Goal: Transaction & Acquisition: Purchase product/service

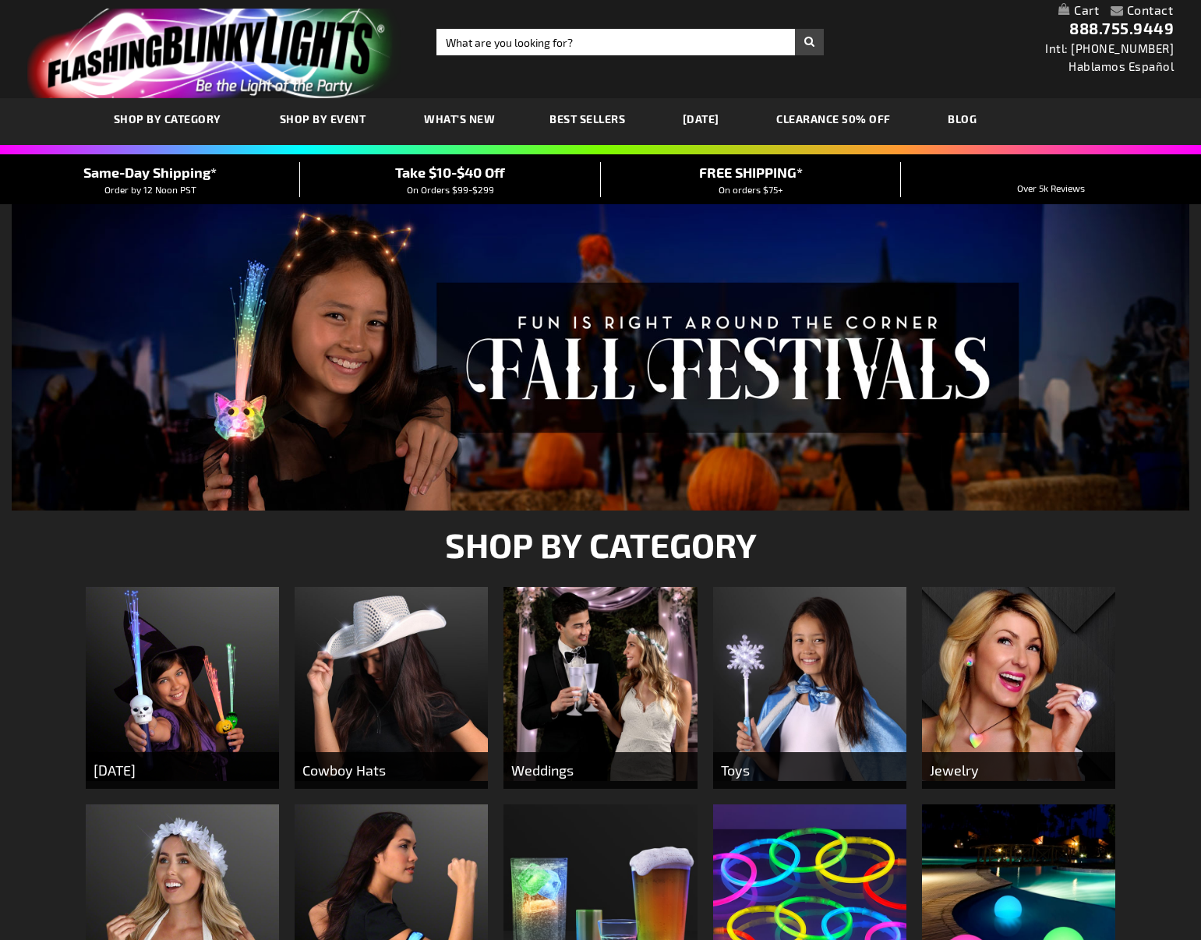
click at [360, 775] on span "Cowboy Hats" at bounding box center [391, 770] width 193 height 37
click at [394, 680] on img at bounding box center [391, 683] width 193 height 193
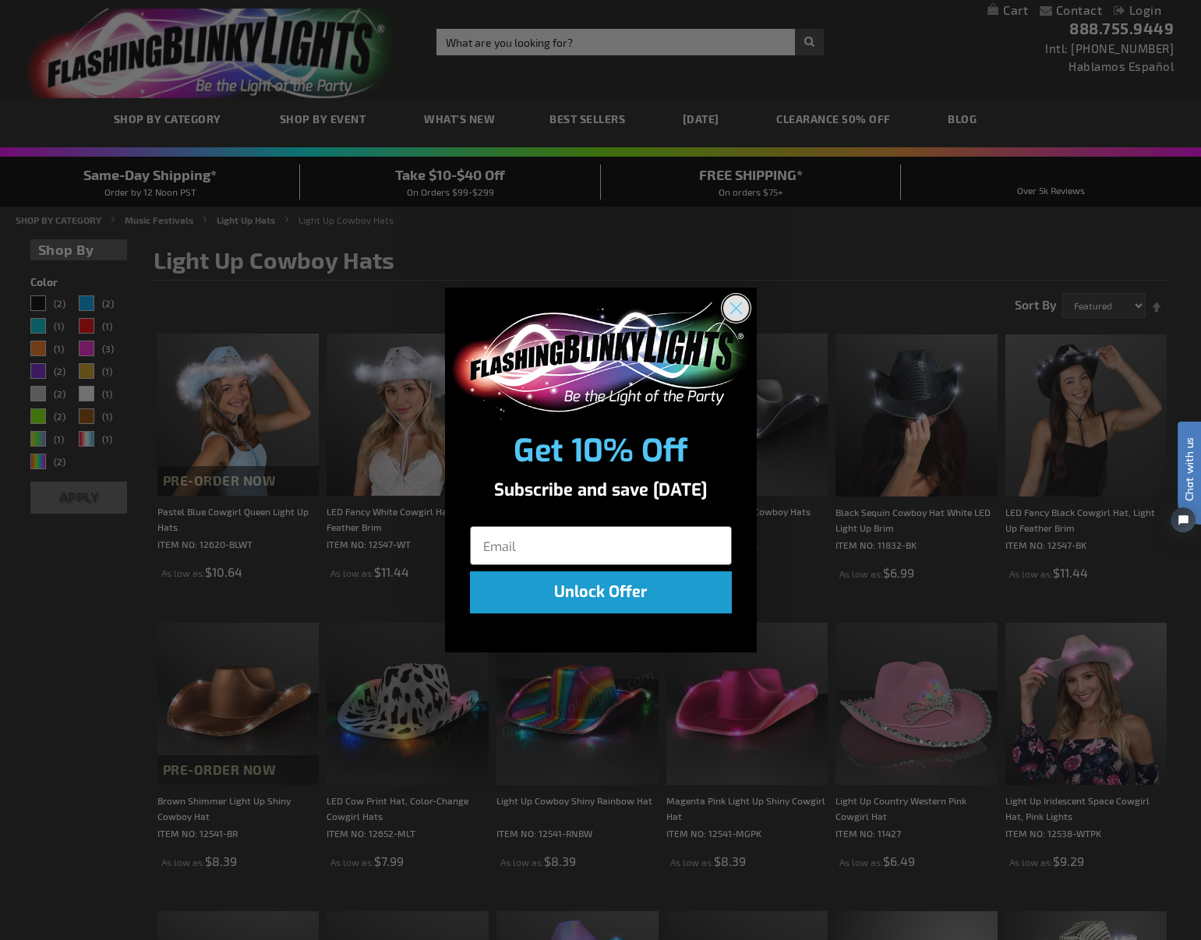
click at [728, 302] on circle "Close dialog" at bounding box center [735, 308] width 26 height 26
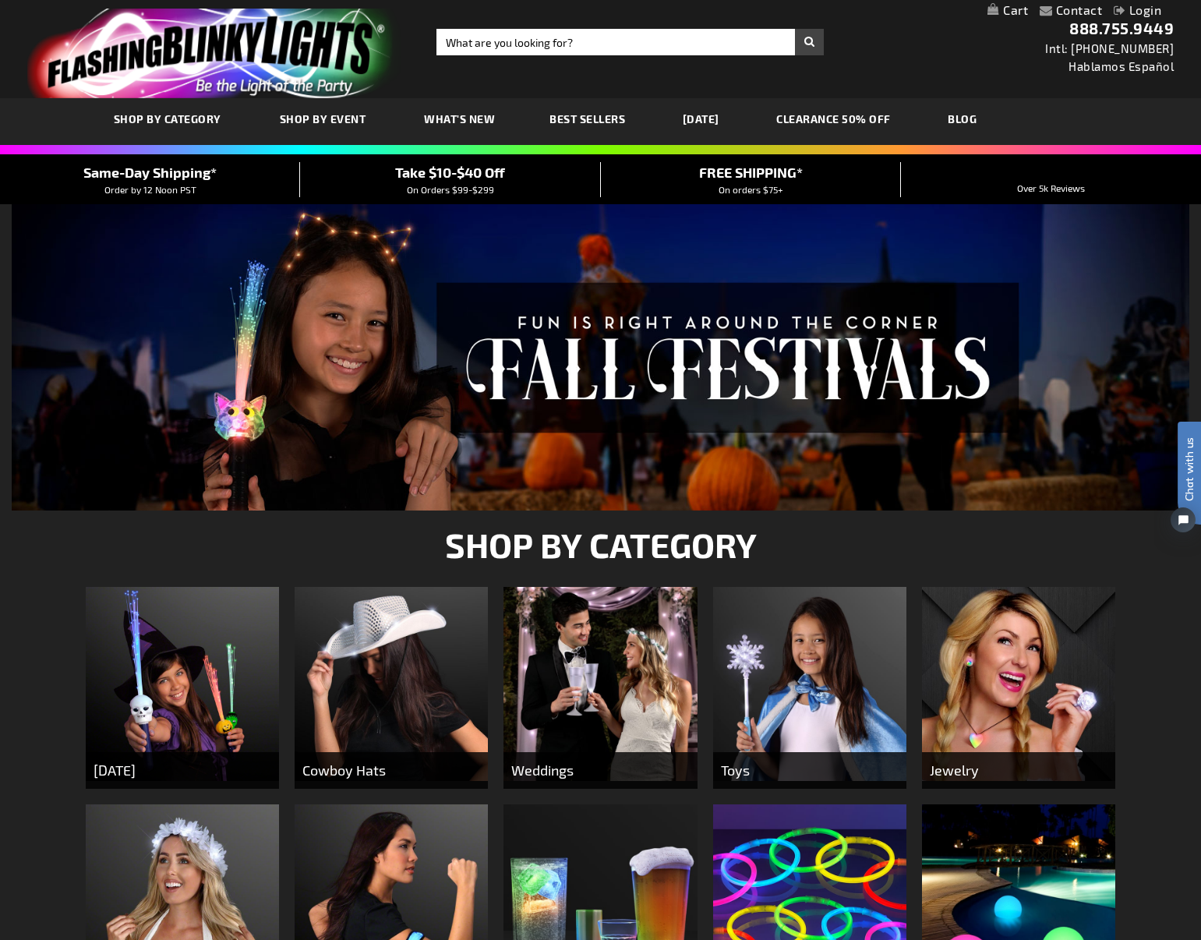
click at [450, 117] on span "What's New" at bounding box center [459, 118] width 71 height 13
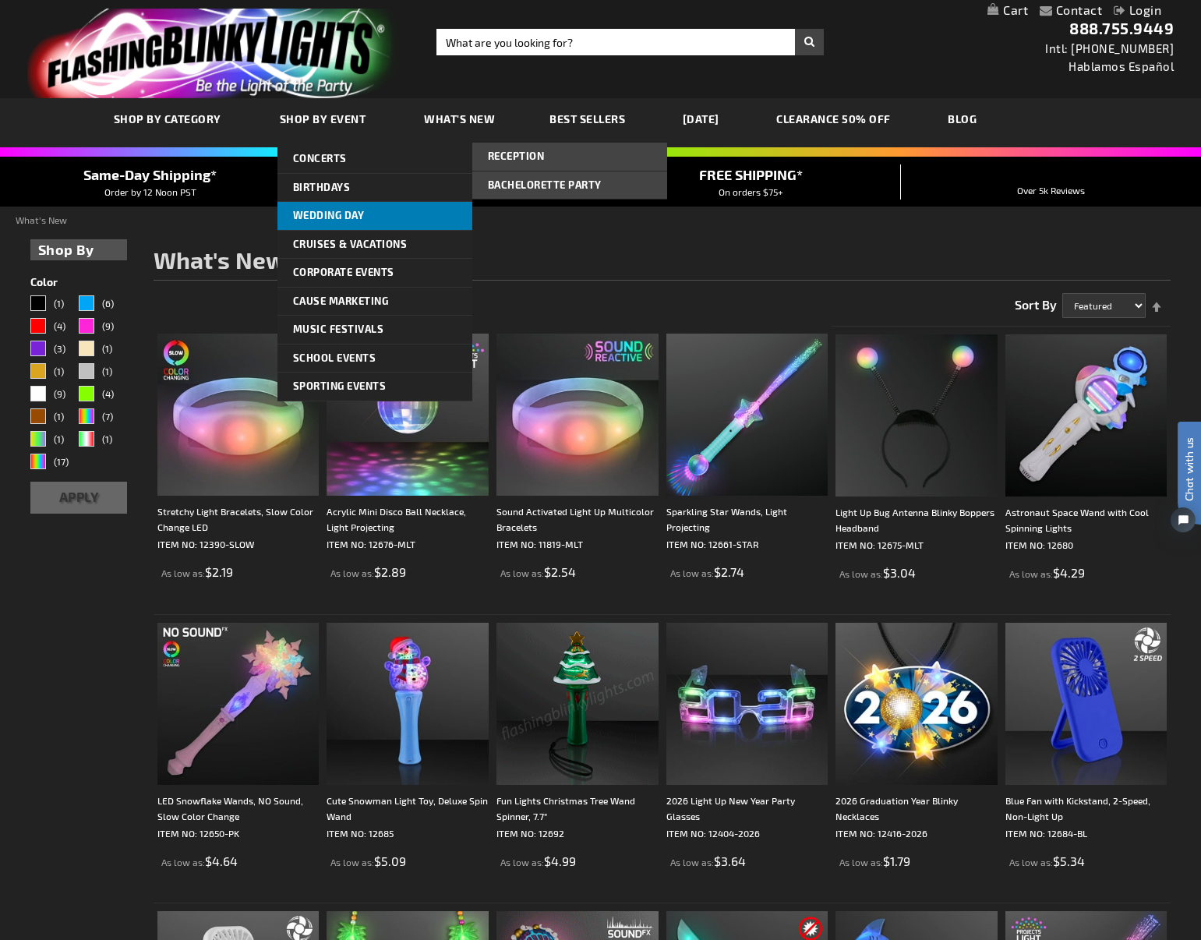
click at [312, 218] on span "Wedding Day" at bounding box center [329, 215] width 72 height 12
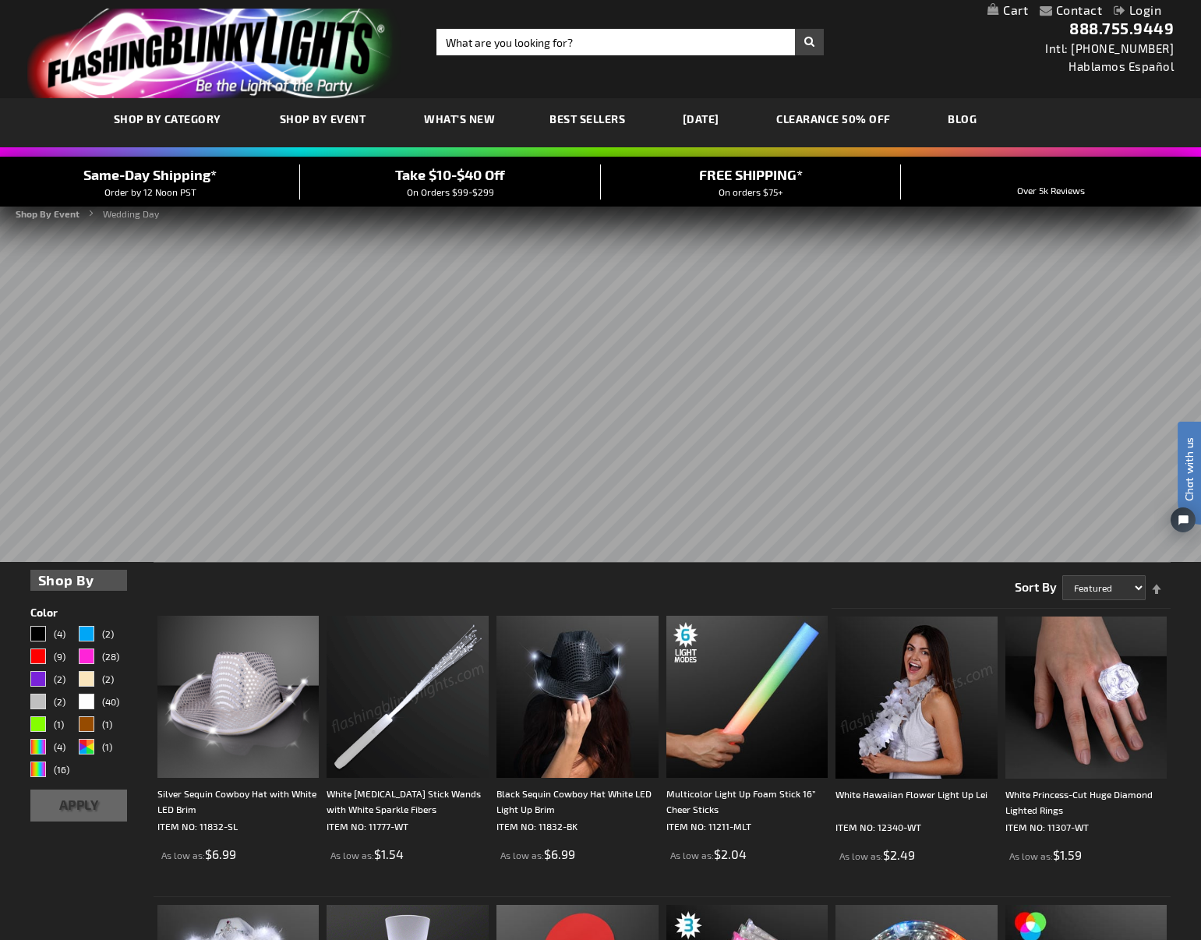
click at [577, 115] on span "Best Sellers" at bounding box center [587, 118] width 76 height 13
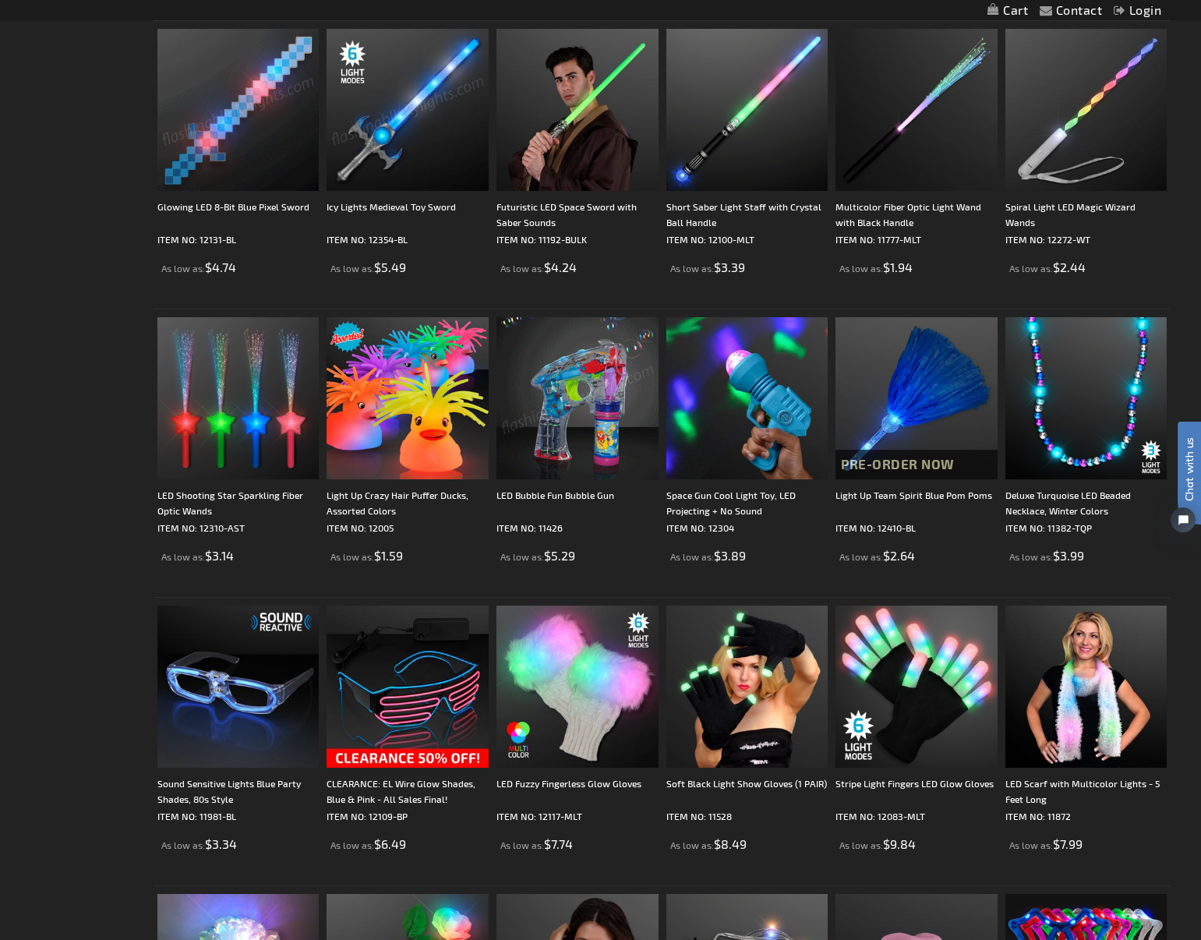
scroll to position [1907, 0]
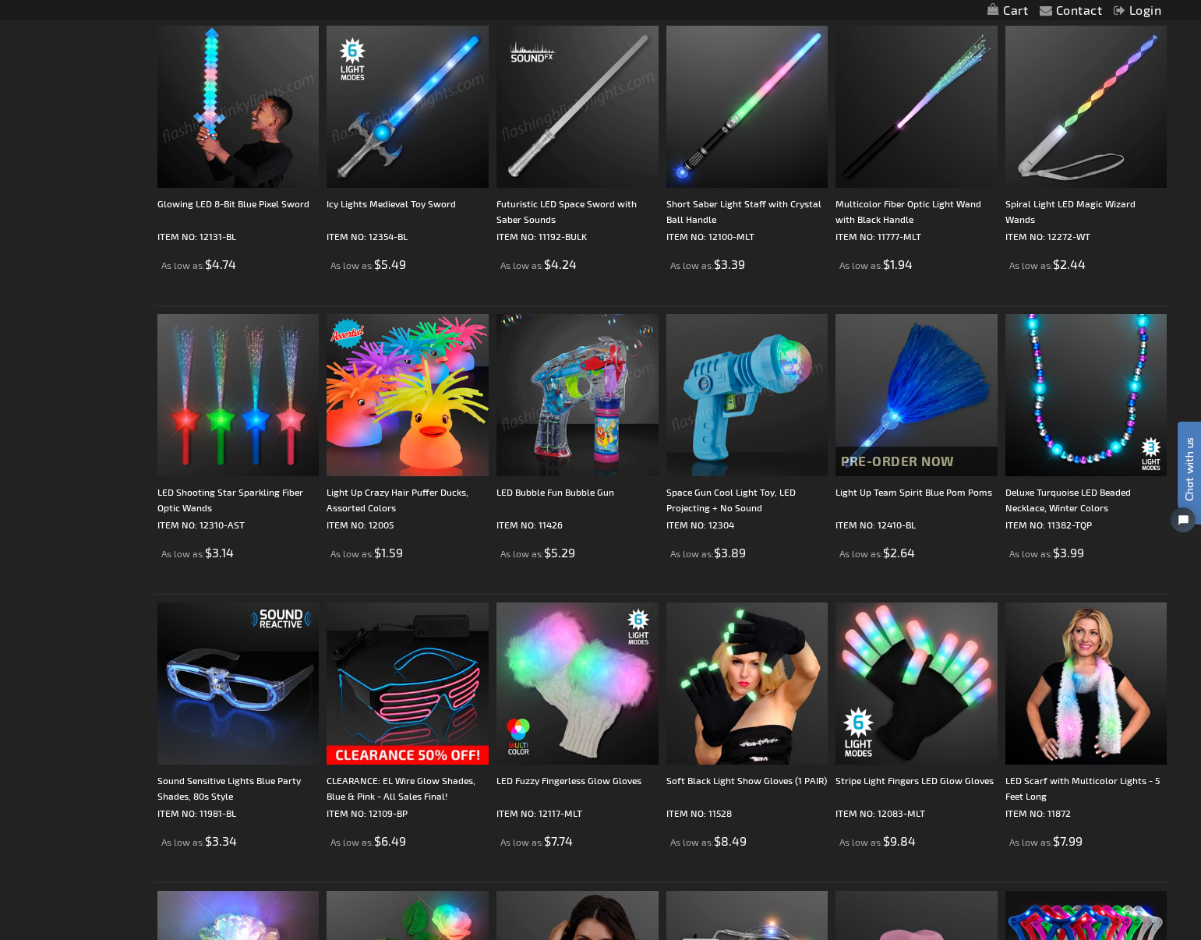
click at [733, 402] on img at bounding box center [747, 395] width 162 height 162
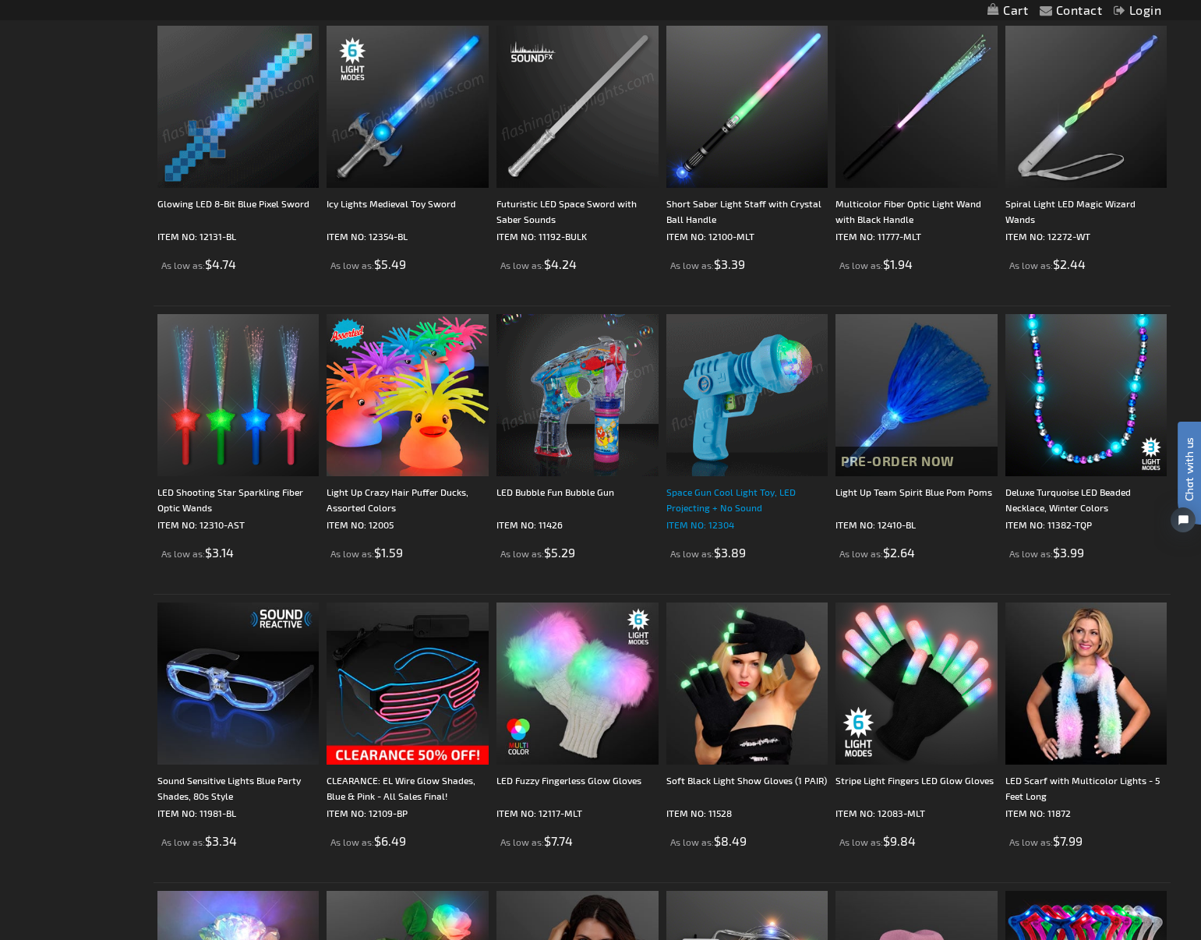
click at [743, 489] on div "Space Gun Cool Light Toy, LED Projecting + No Sound" at bounding box center [747, 499] width 162 height 31
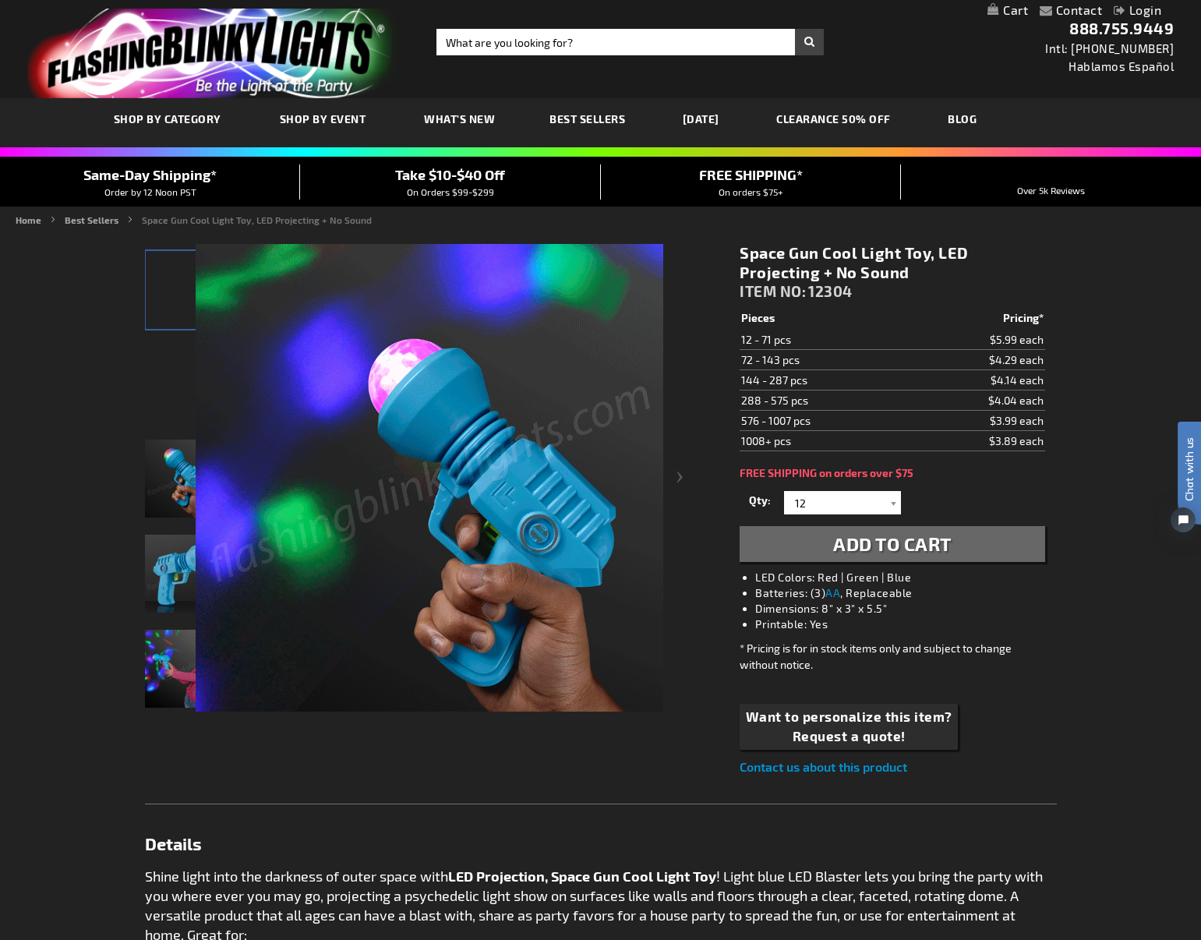
click at [178, 674] on div "Checkout as a new customer Creating an account has many benefits: See order and…" at bounding box center [601, 871] width 912 height 1280
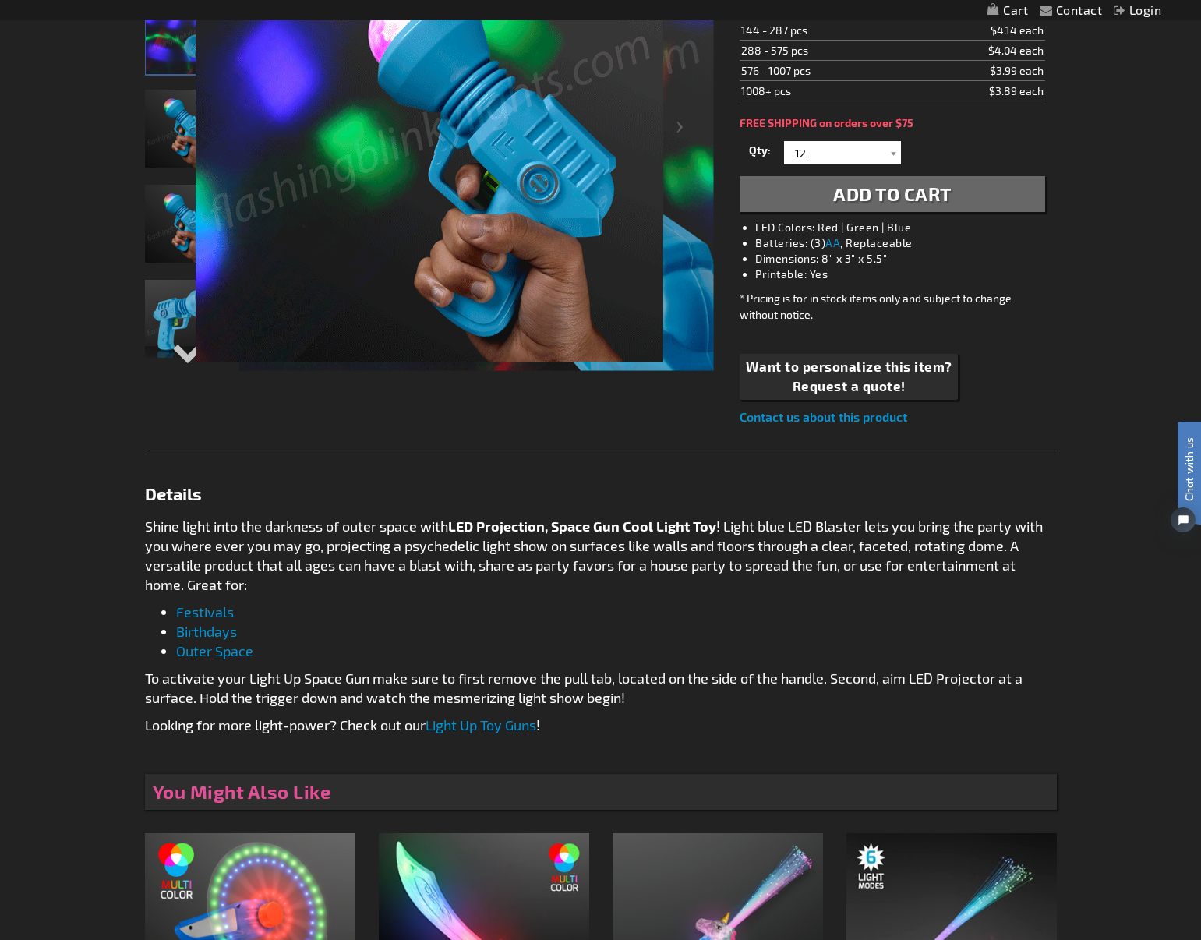
scroll to position [390, 0]
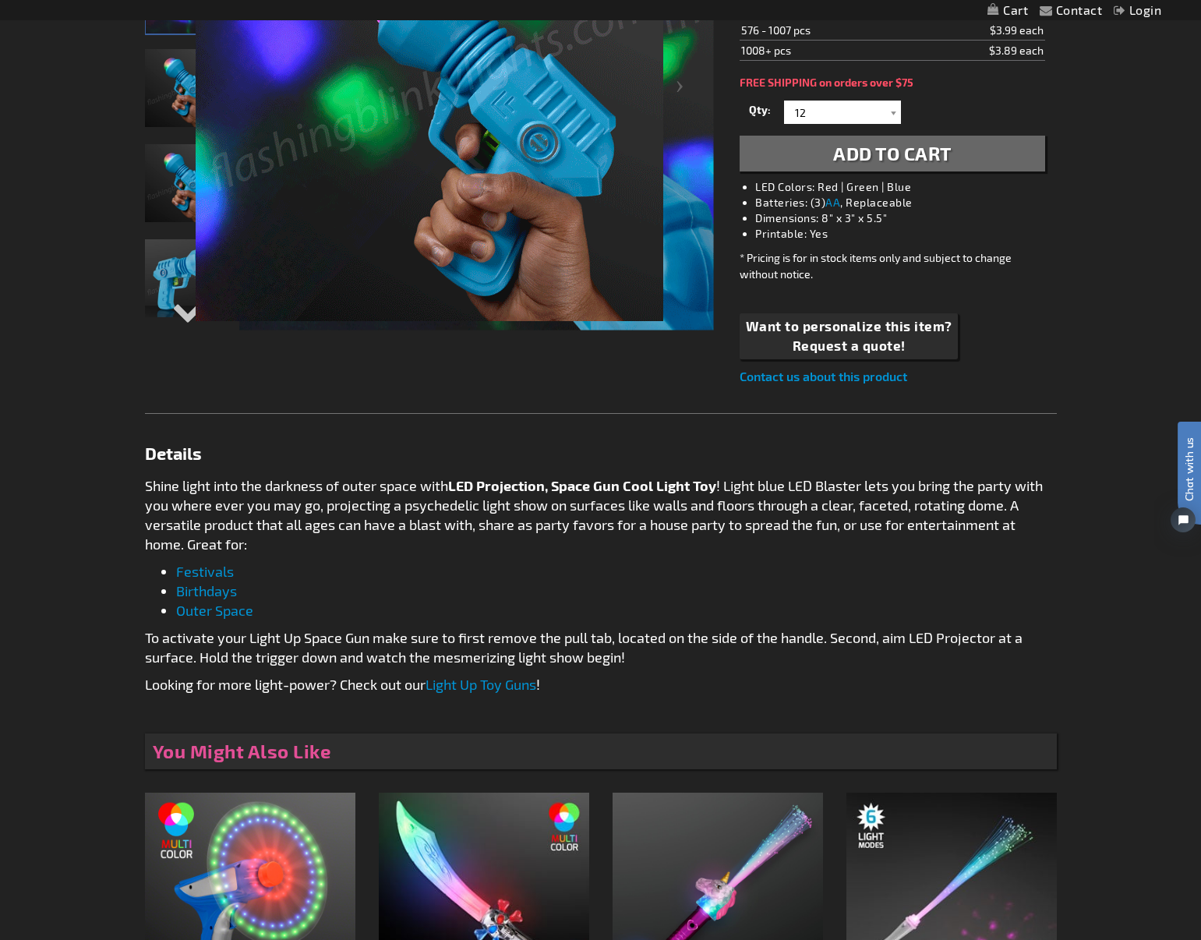
click at [188, 307] on div "Checkout as a new customer Creating an account has many benefits: See order and…" at bounding box center [601, 481] width 912 height 1280
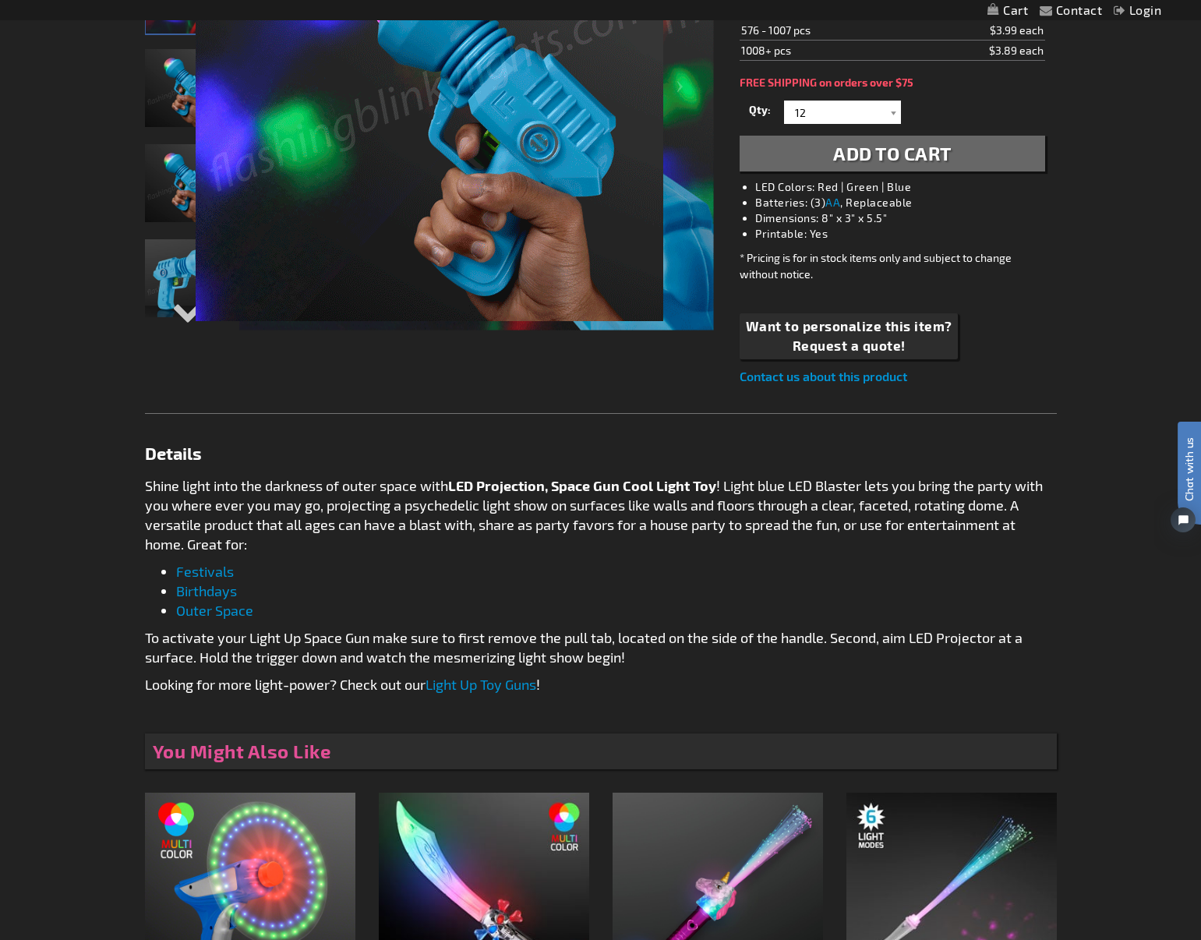
click at [187, 313] on div "Checkout as a new customer Creating an account has many benefits: See order and…" at bounding box center [601, 481] width 912 height 1280
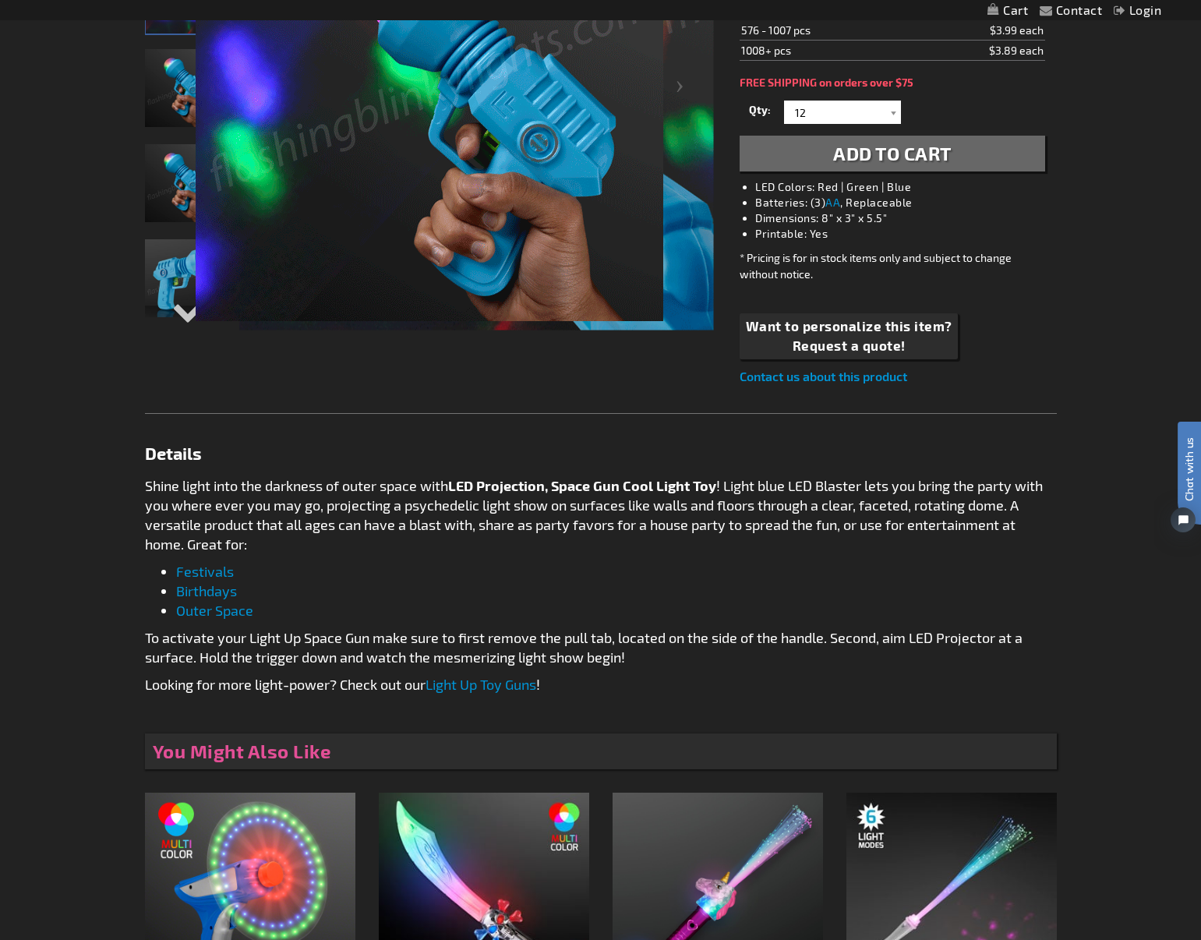
click at [187, 313] on div "Checkout as a new customer Creating an account has many benefits: See order and…" at bounding box center [601, 481] width 912 height 1280
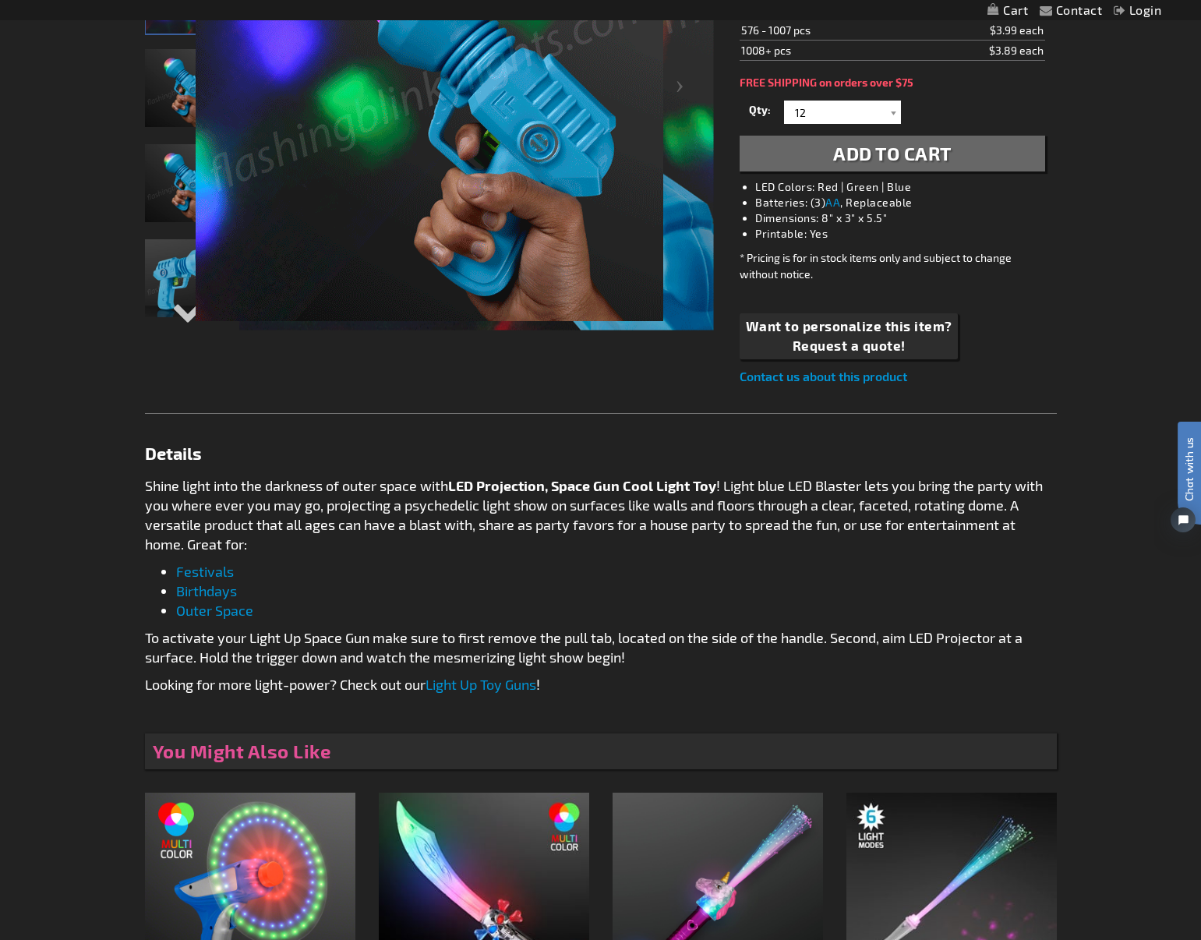
click at [186, 315] on div "Checkout as a new customer Creating an account has many benefits: See order and…" at bounding box center [601, 481] width 912 height 1280
click at [186, 316] on div "Checkout as a new customer Creating an account has many benefits: See order and…" at bounding box center [601, 481] width 912 height 1280
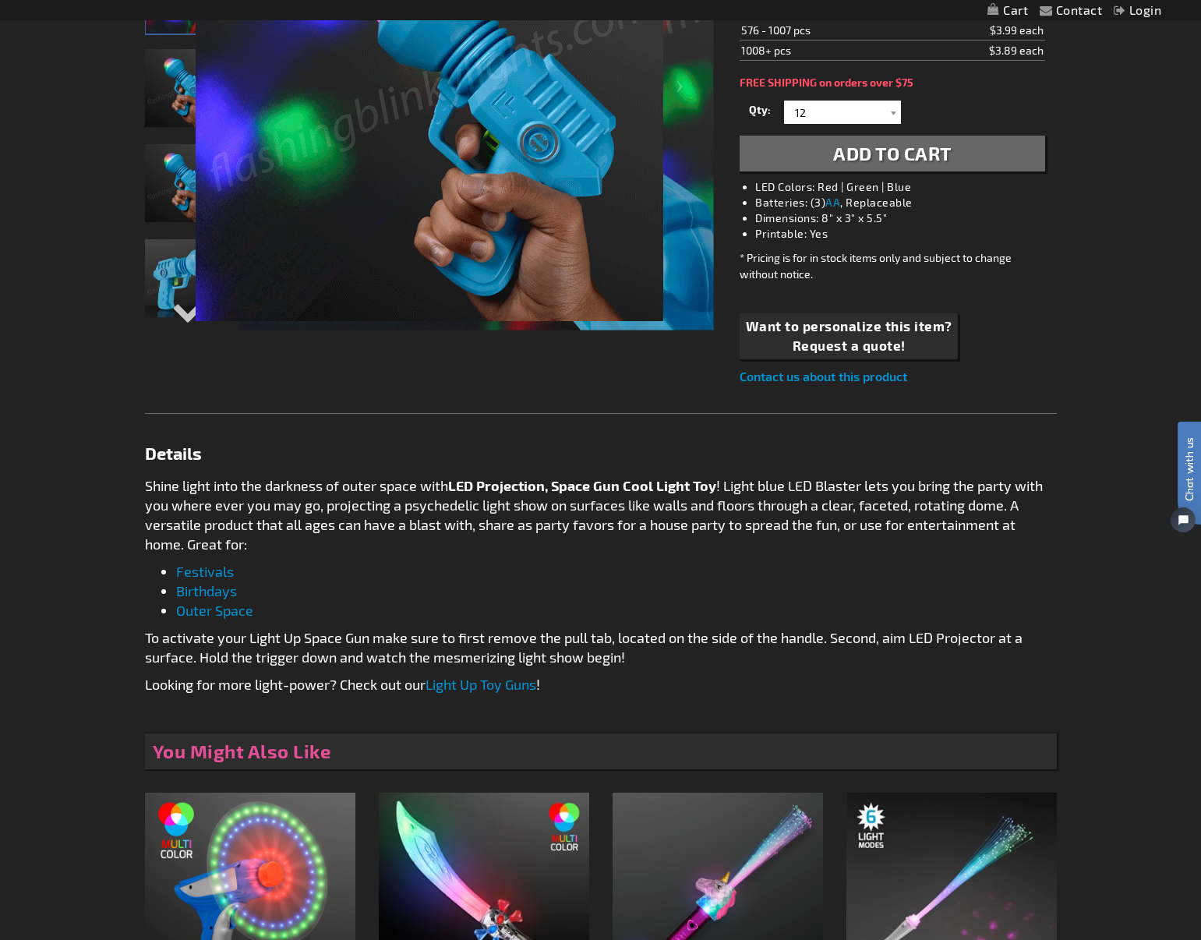
click at [186, 316] on div "Checkout as a new customer Creating an account has many benefits: See order and…" at bounding box center [601, 481] width 912 height 1280
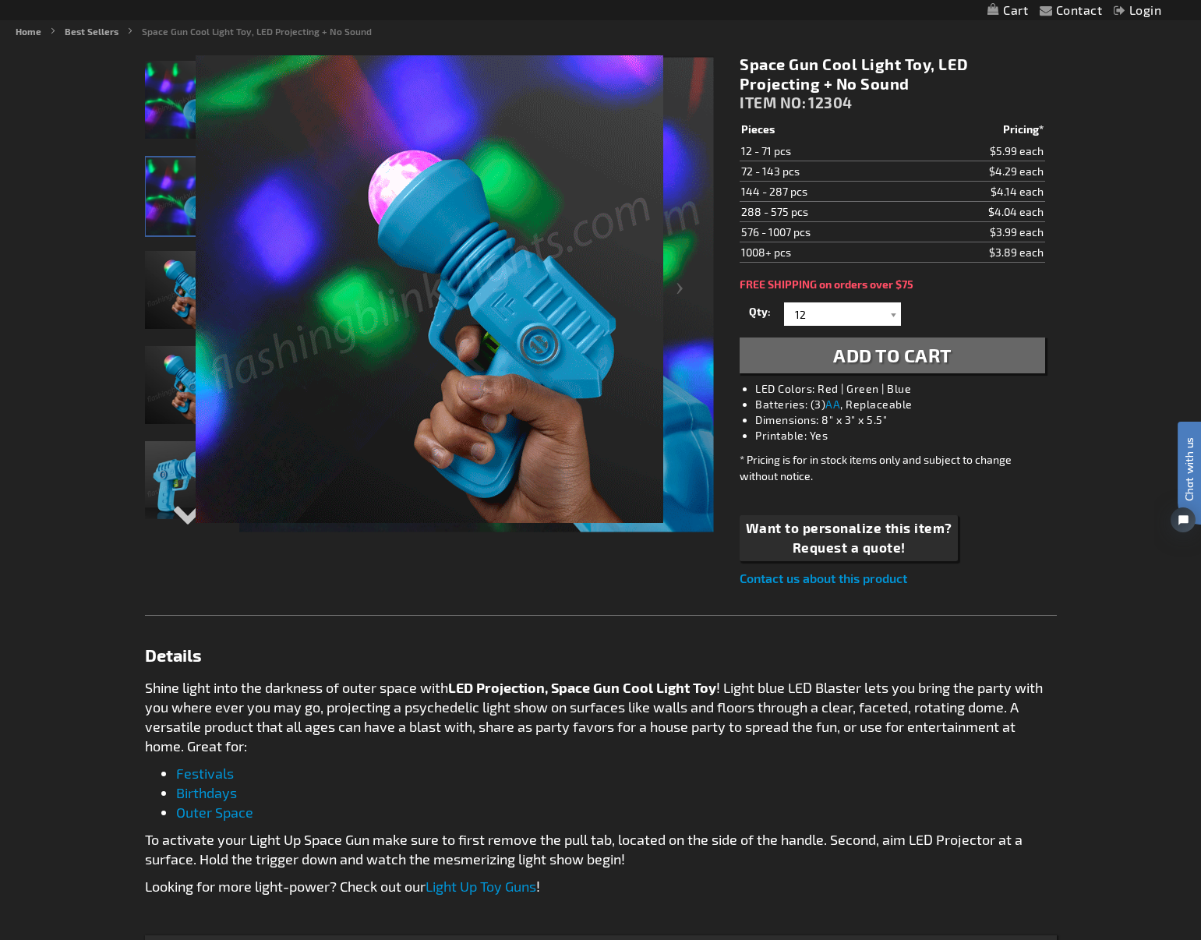
scroll to position [0, 0]
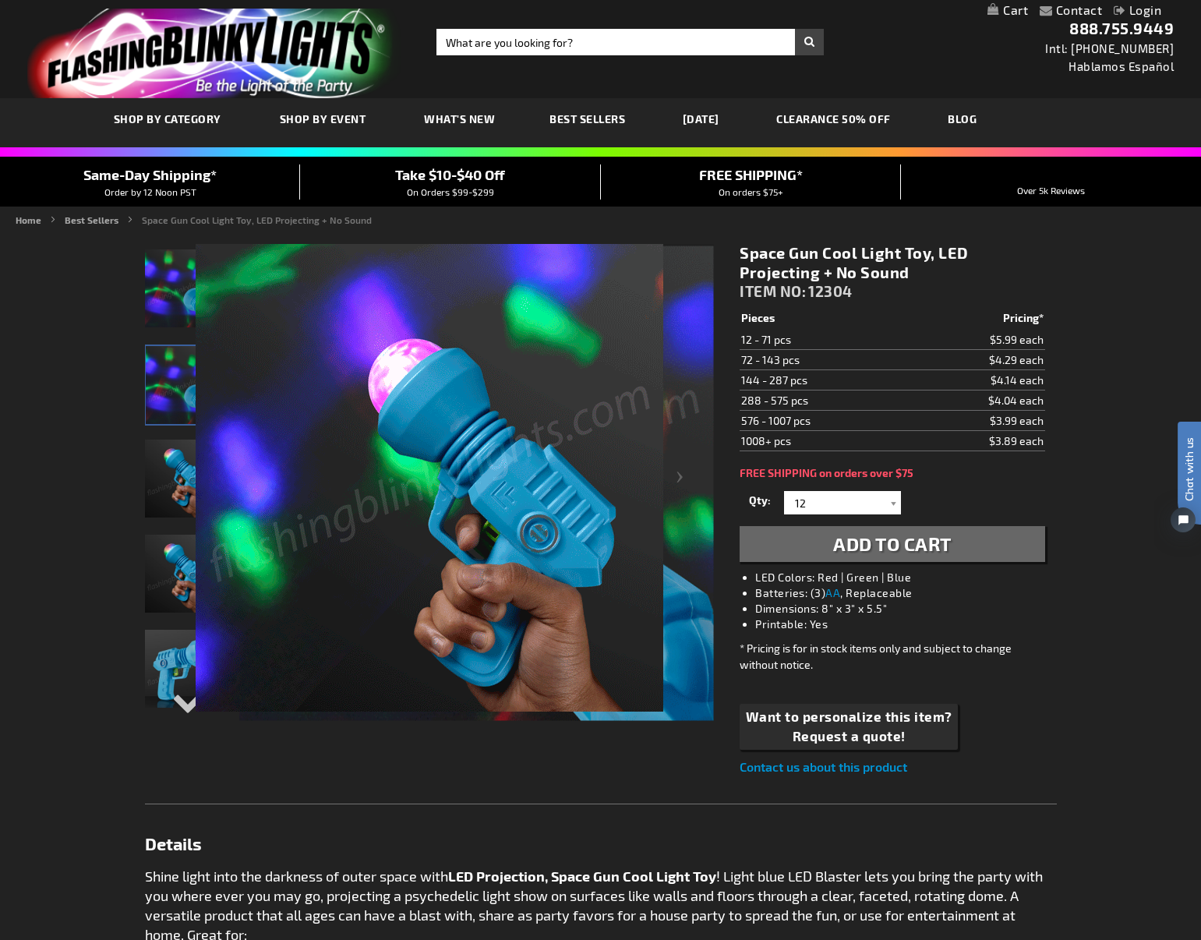
click at [610, 121] on span "Best Sellers" at bounding box center [587, 118] width 76 height 13
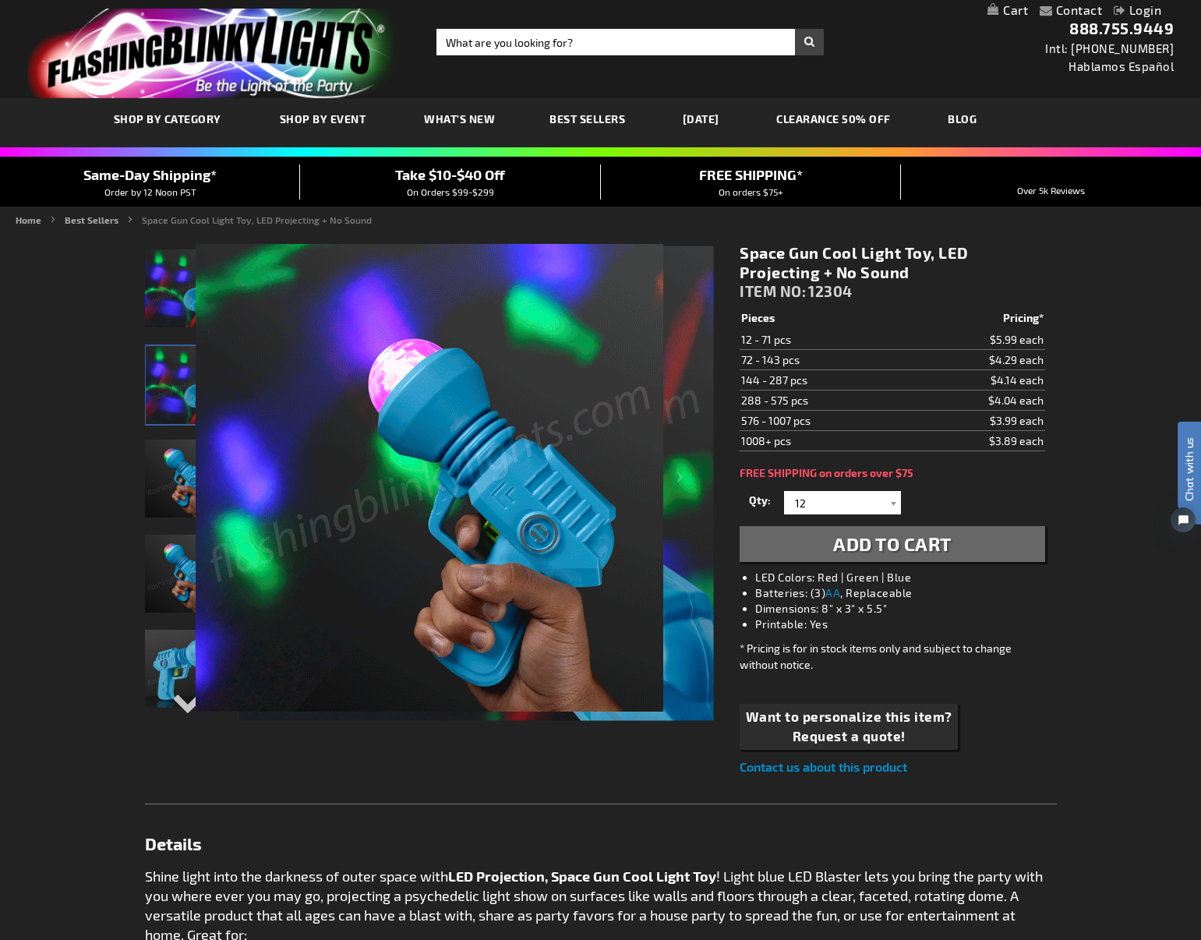
click at [603, 119] on span "Best Sellers" at bounding box center [587, 118] width 76 height 13
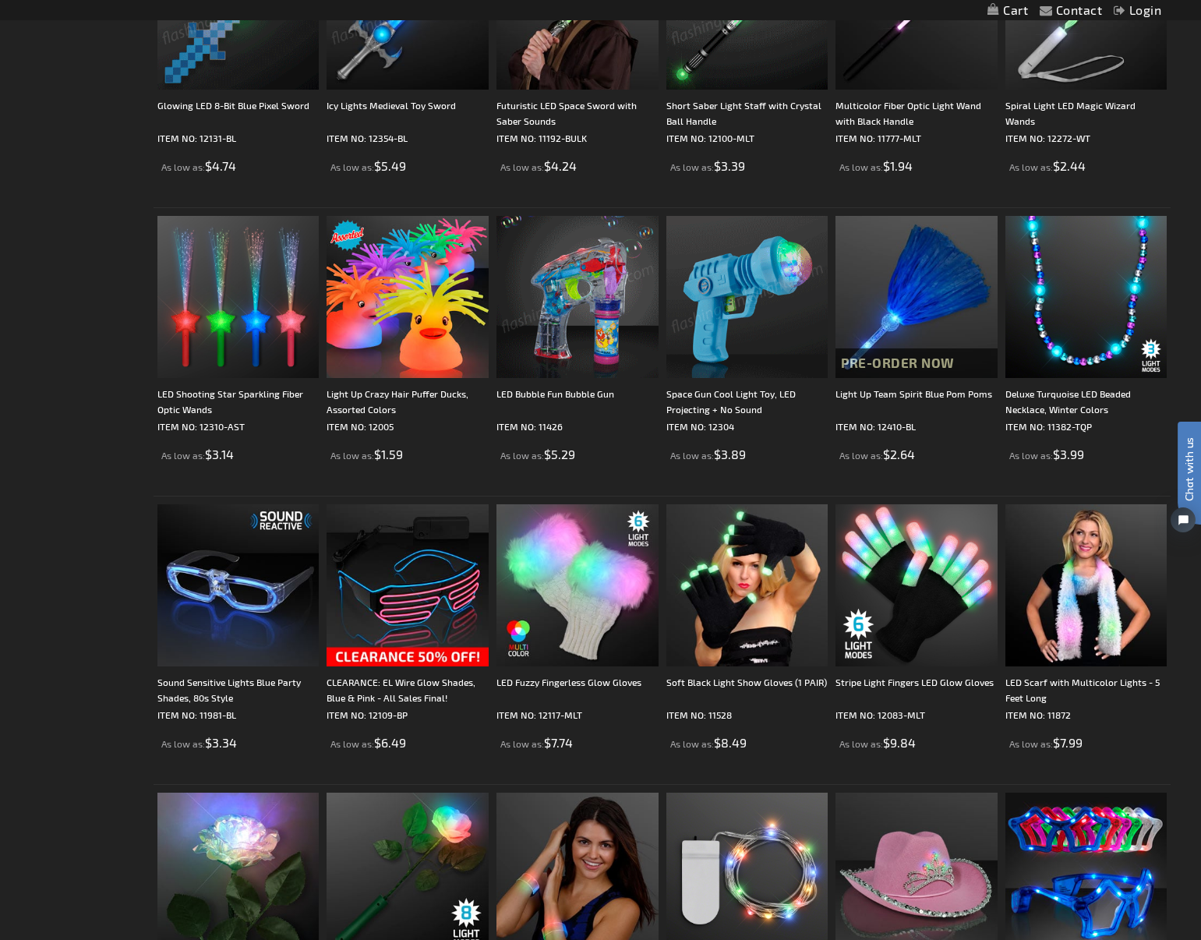
scroll to position [2013, 0]
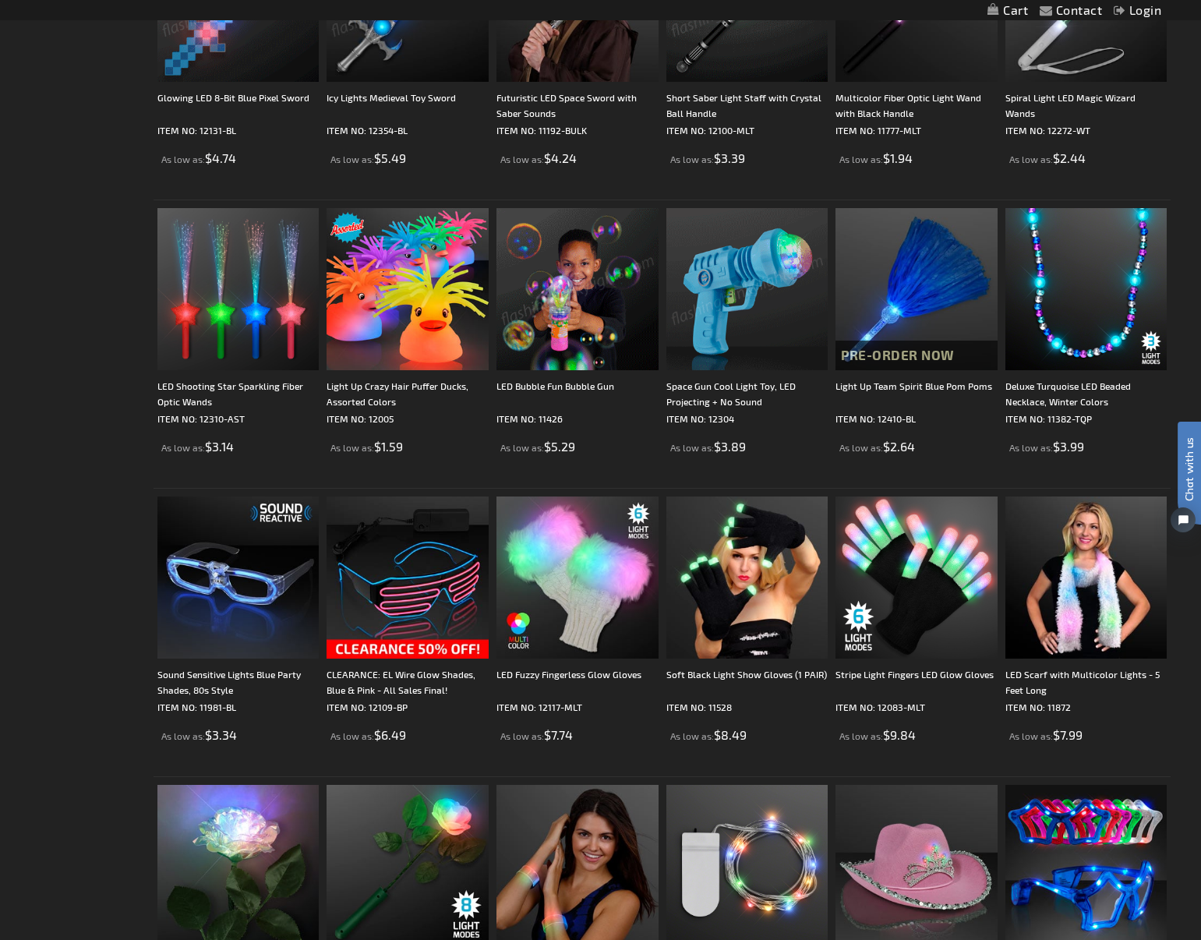
click at [604, 344] on img at bounding box center [577, 289] width 162 height 162
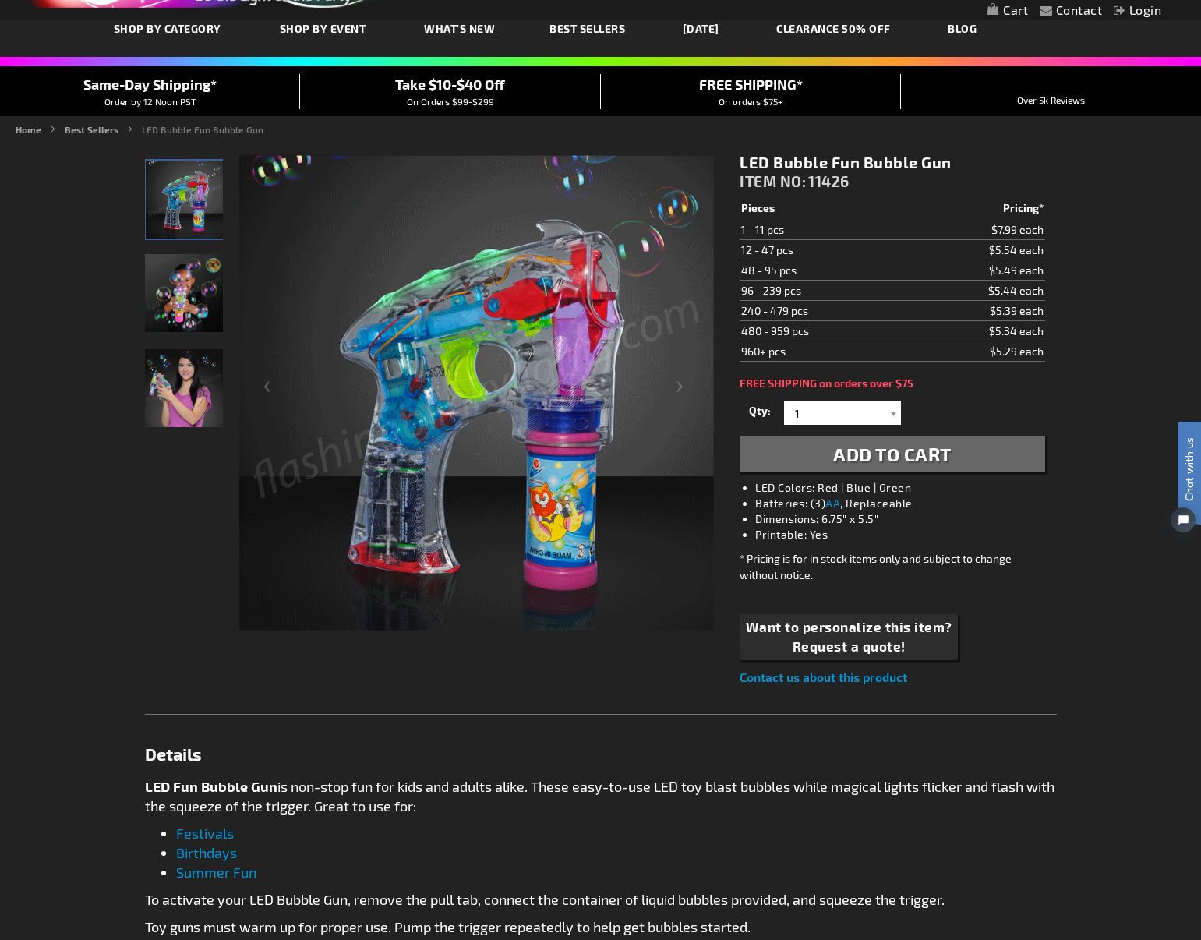
click at [185, 401] on img "Female displaying LED Fun Bubble Gun" at bounding box center [184, 388] width 78 height 78
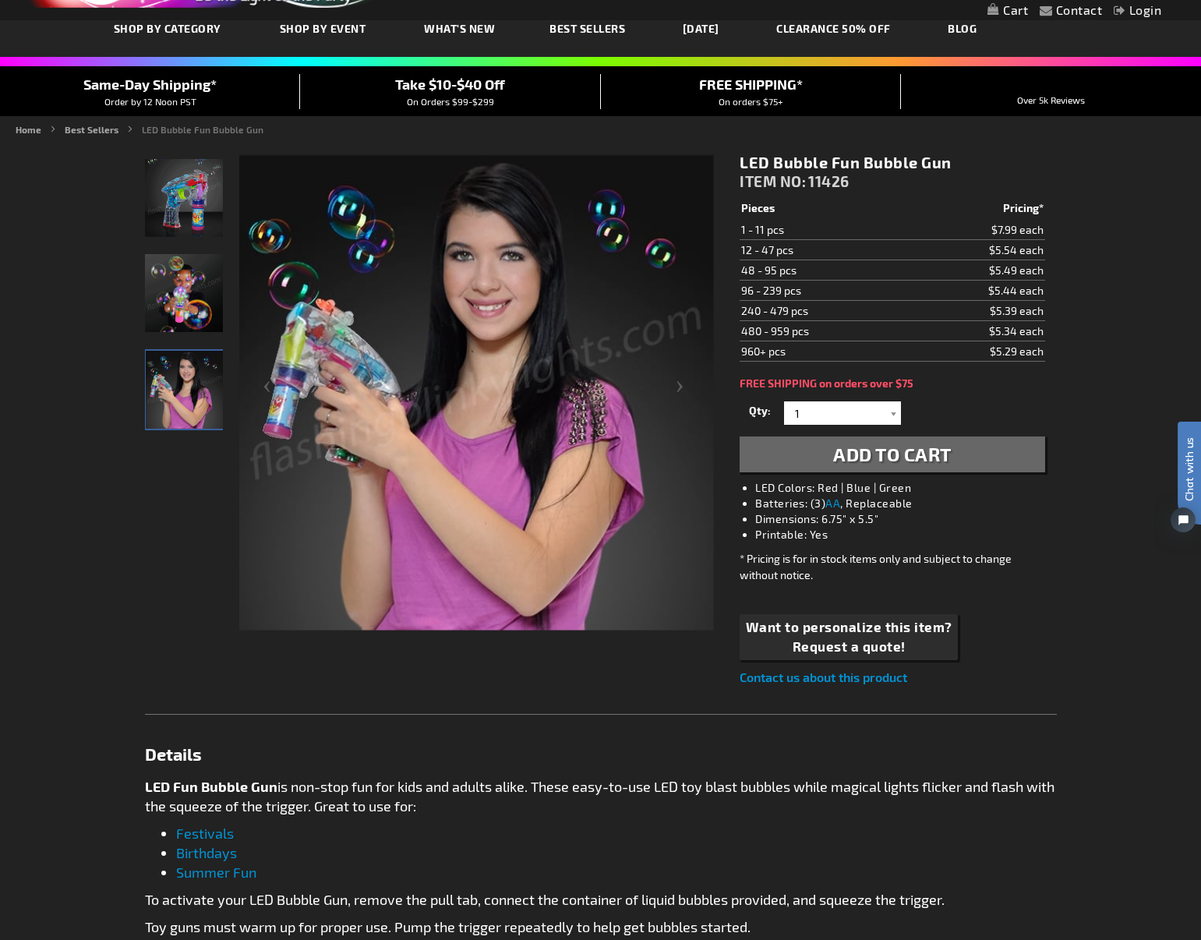
click at [183, 295] on img "LED Fun Bubble Gun" at bounding box center [184, 293] width 78 height 78
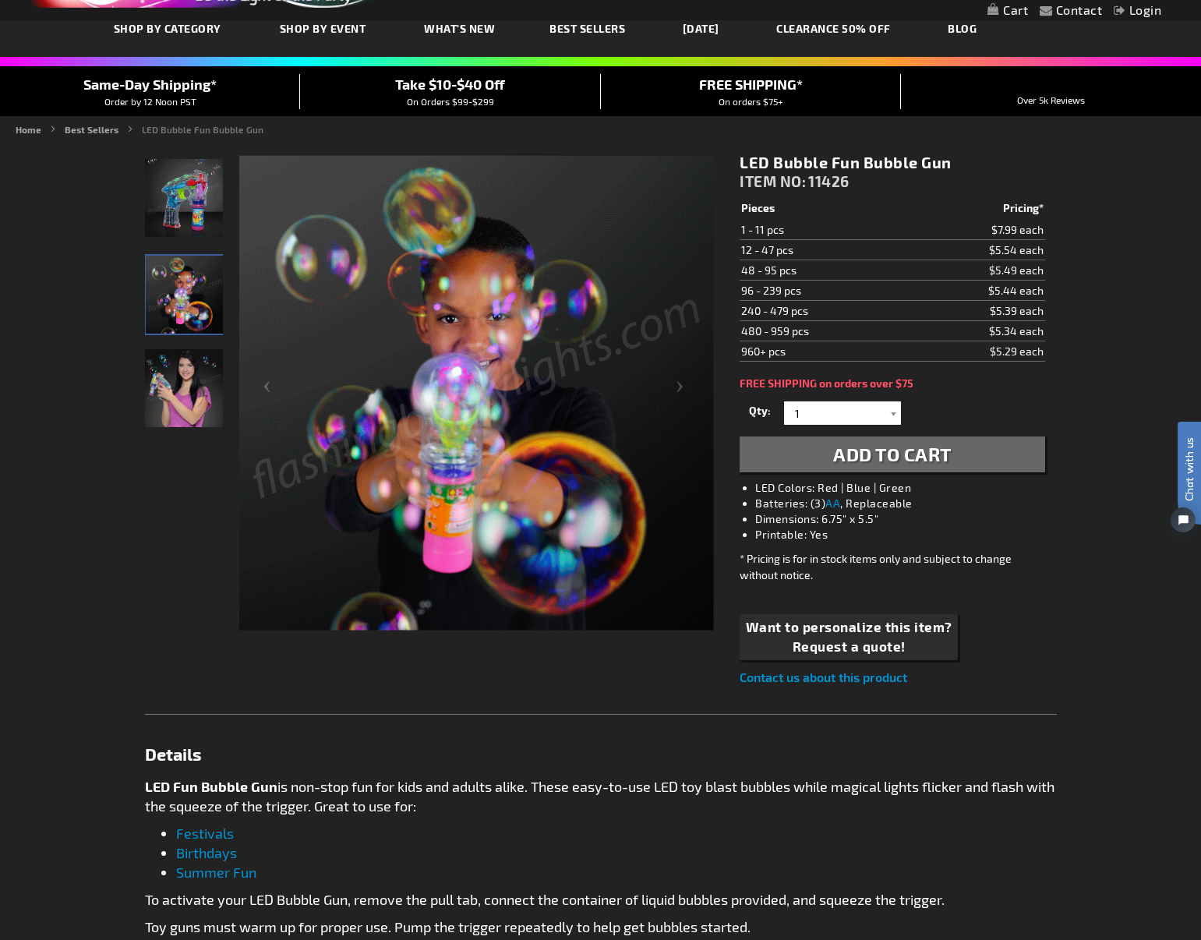
click at [182, 408] on img "Female displaying LED Fun Bubble Gun" at bounding box center [184, 388] width 78 height 78
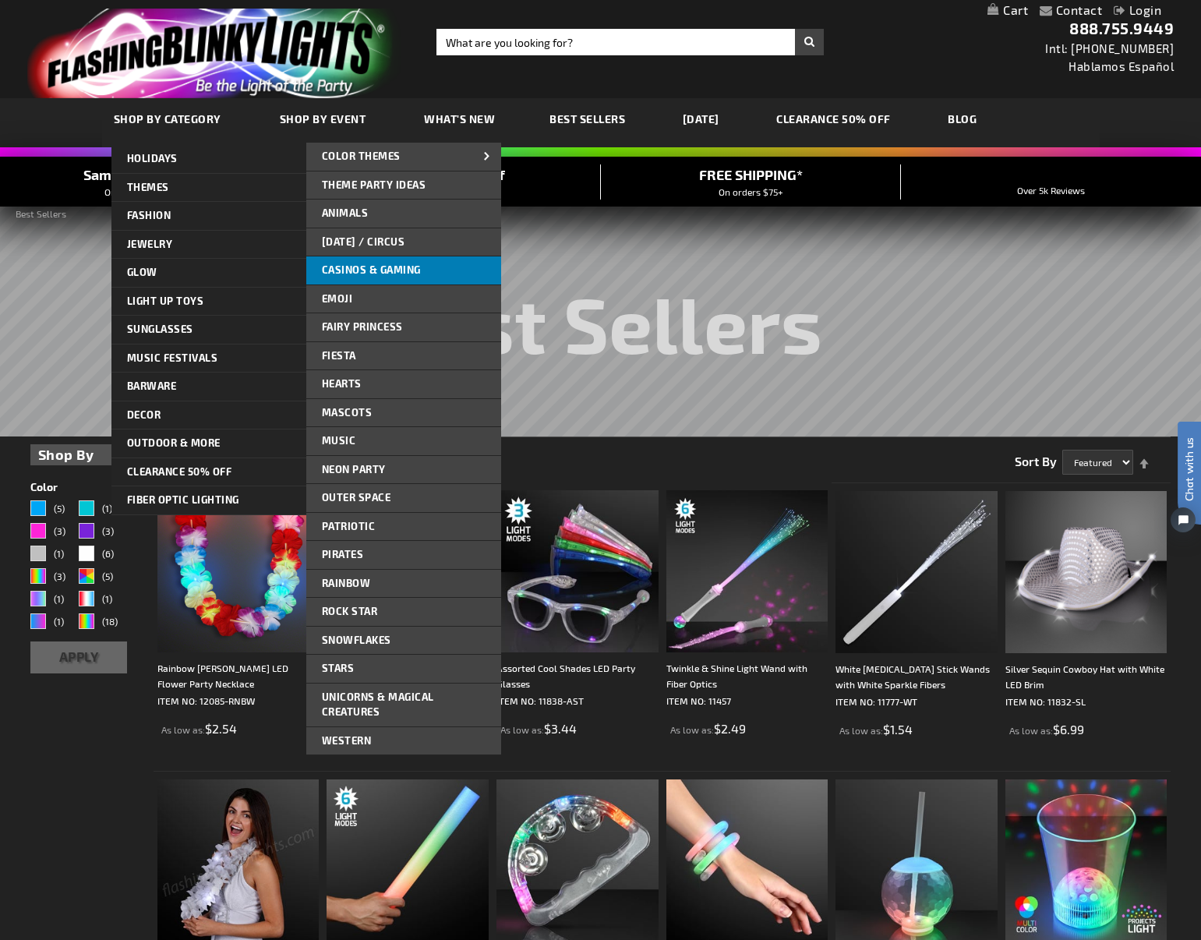
click at [362, 266] on span "Casinos & Gaming" at bounding box center [371, 269] width 99 height 12
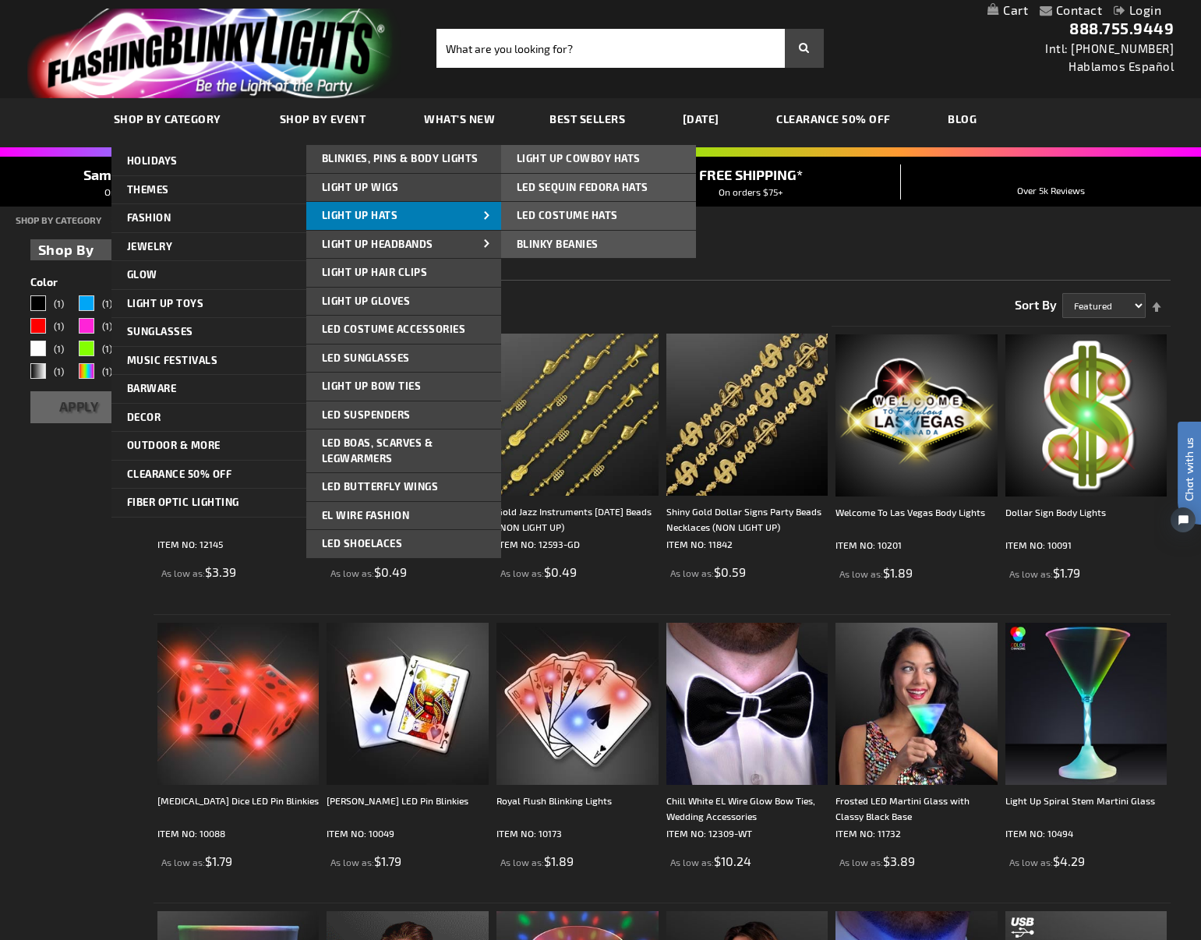
click at [346, 212] on span "Light Up Hats" at bounding box center [360, 215] width 76 height 12
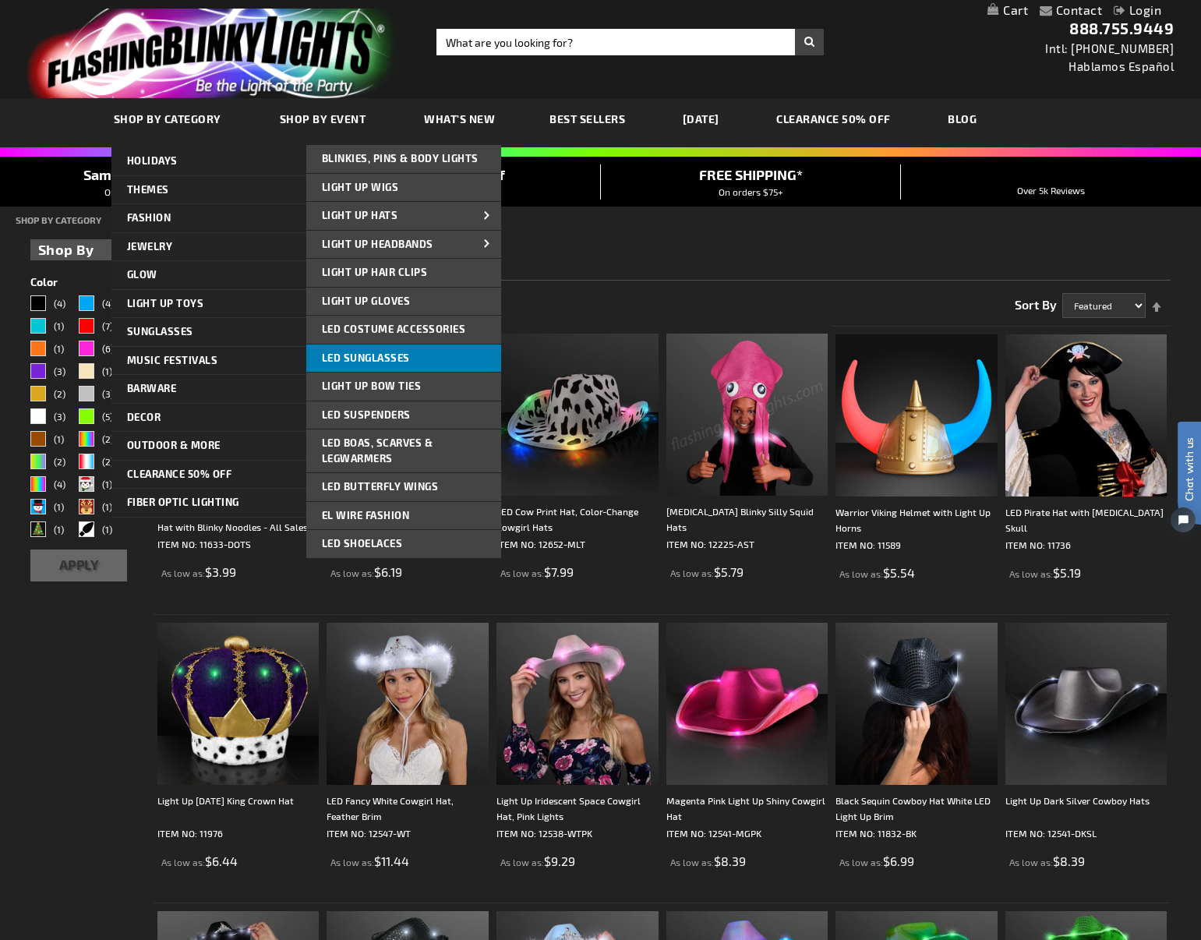
click at [358, 349] on link "LED Sunglasses" at bounding box center [403, 358] width 195 height 28
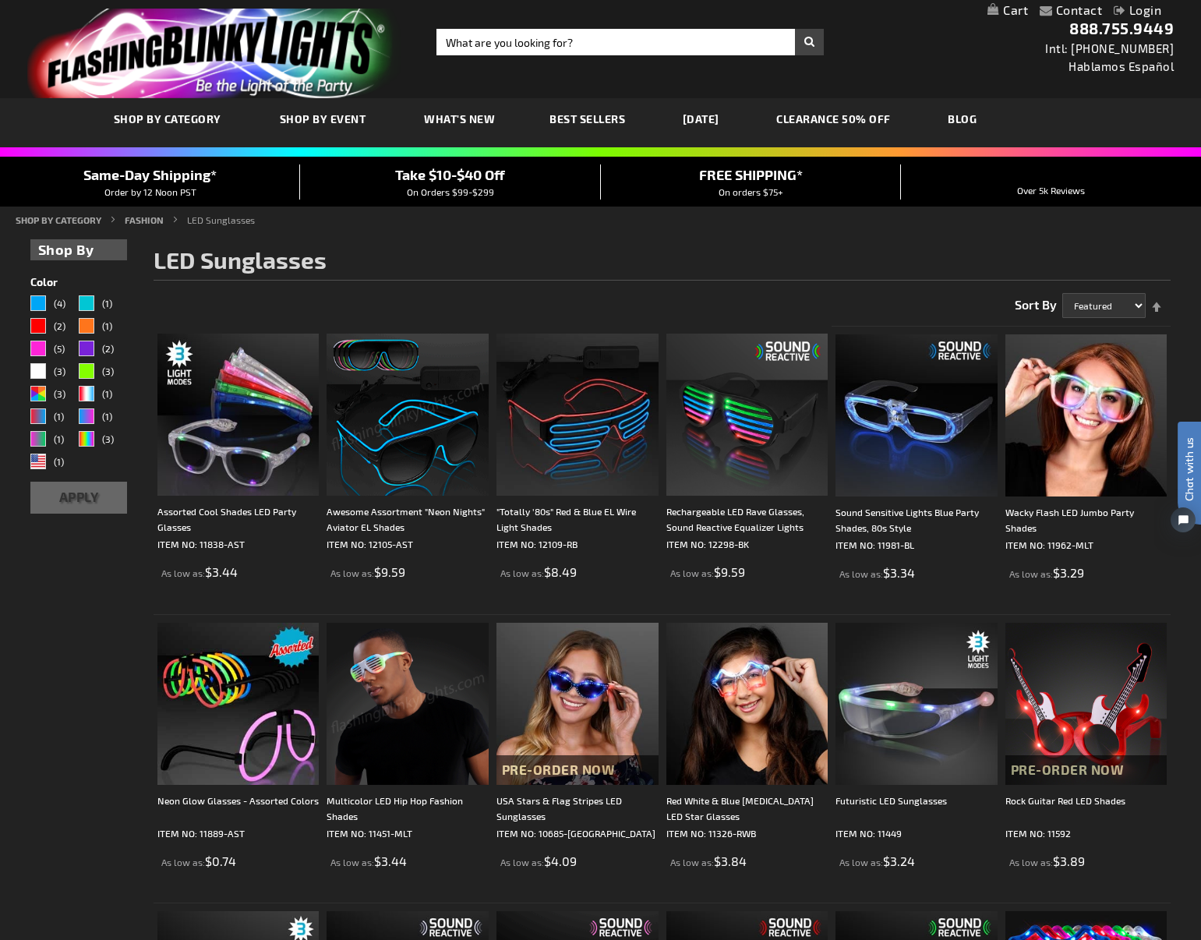
click at [574, 117] on span "Best Sellers" at bounding box center [587, 118] width 76 height 13
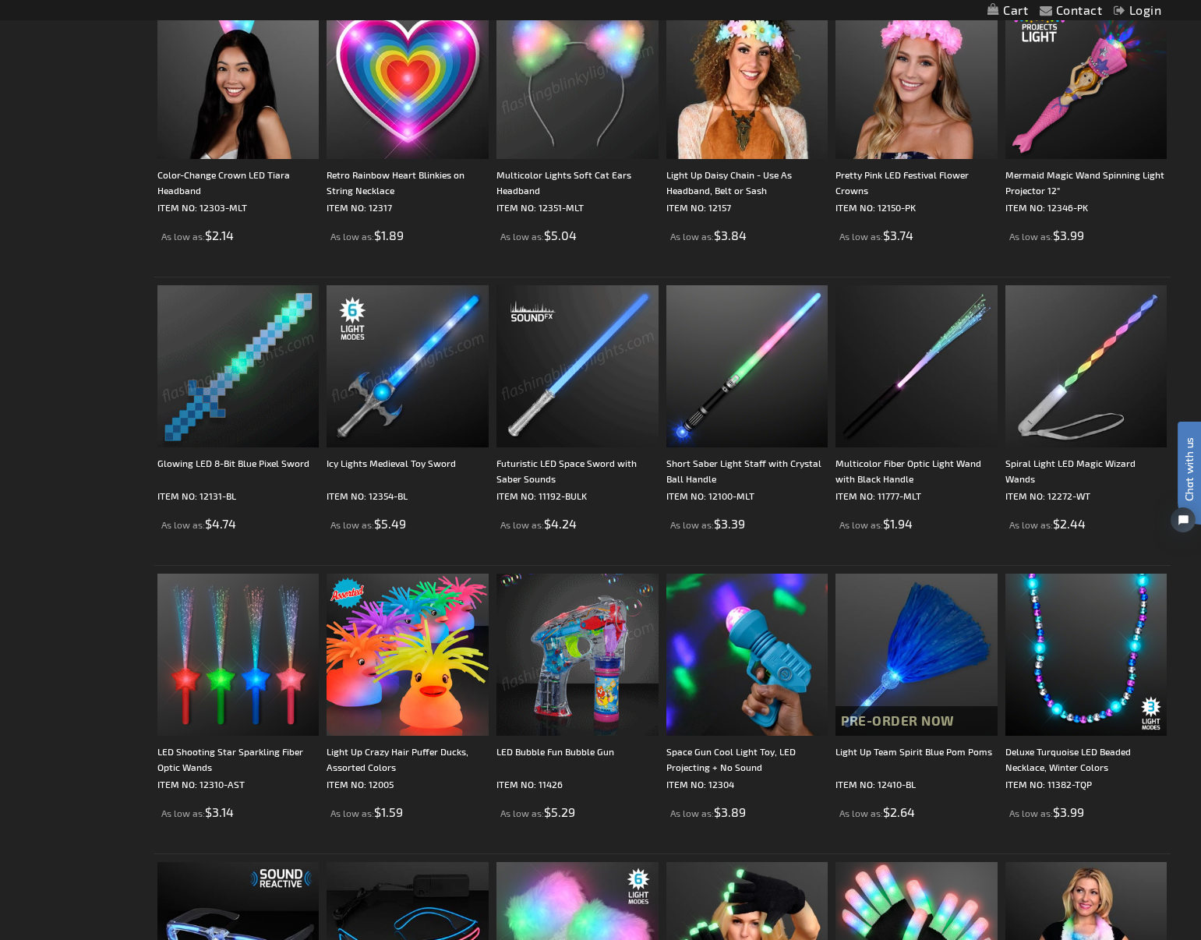
scroll to position [1684, 0]
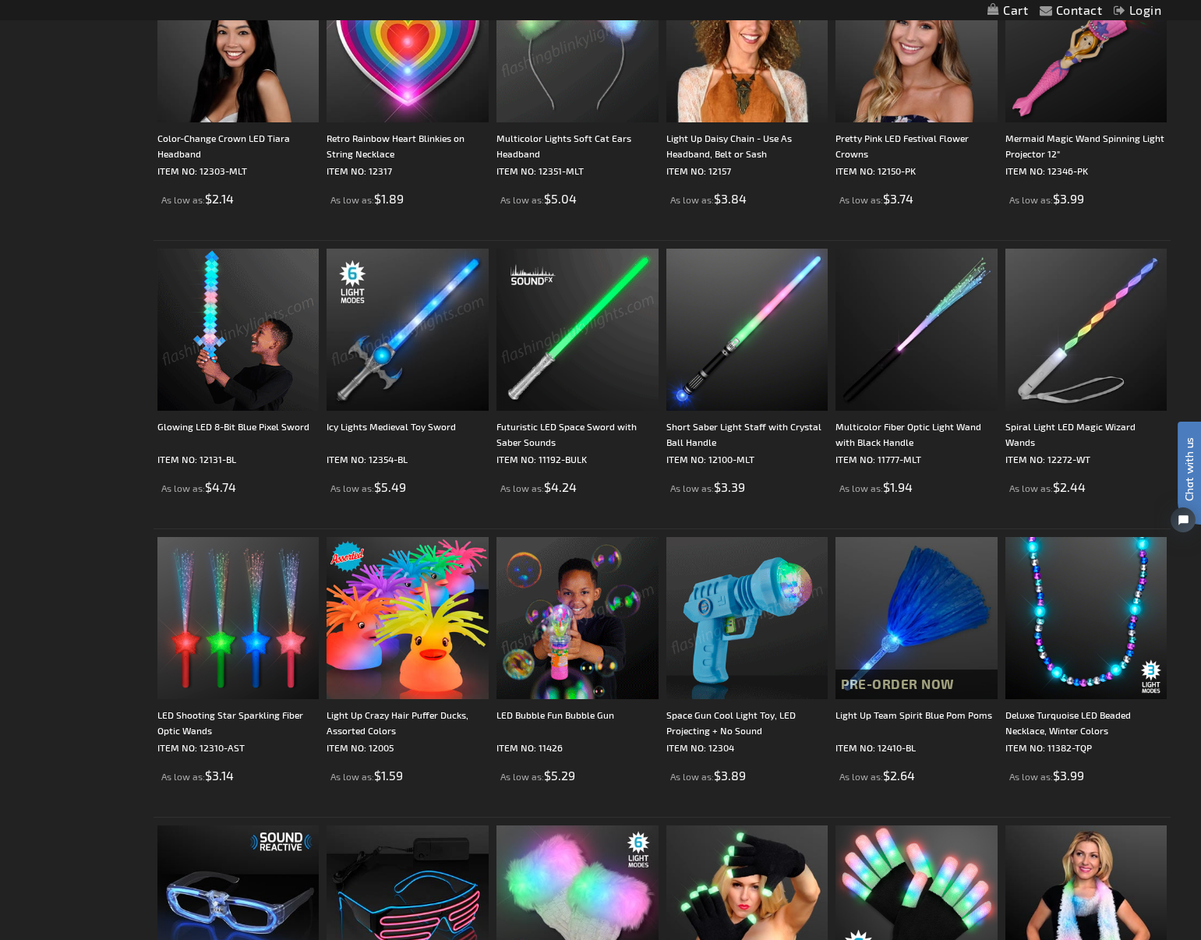
click at [716, 623] on img at bounding box center [747, 618] width 162 height 162
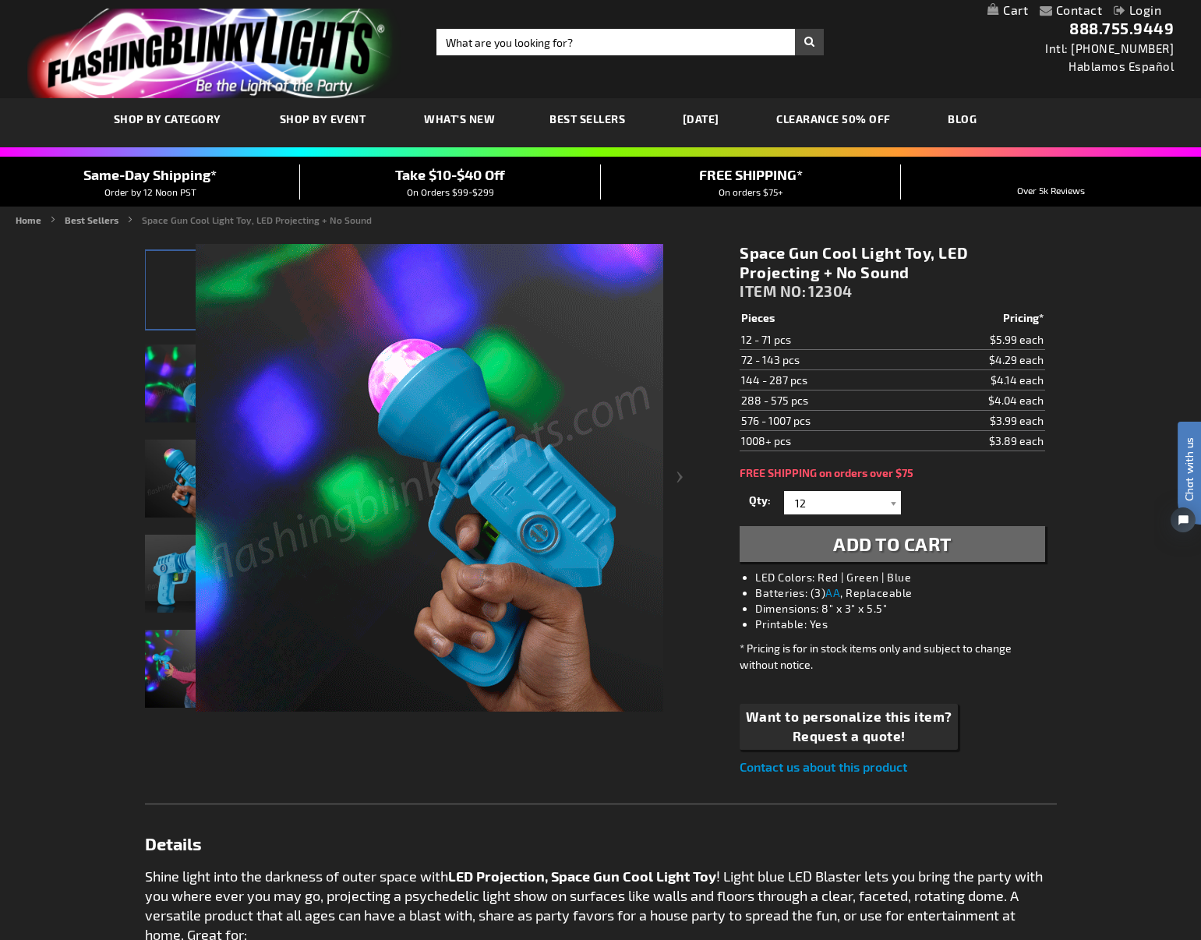
click at [198, 415] on div "Checkout as a new customer Creating an account has many benefits: See order and…" at bounding box center [601, 871] width 912 height 1280
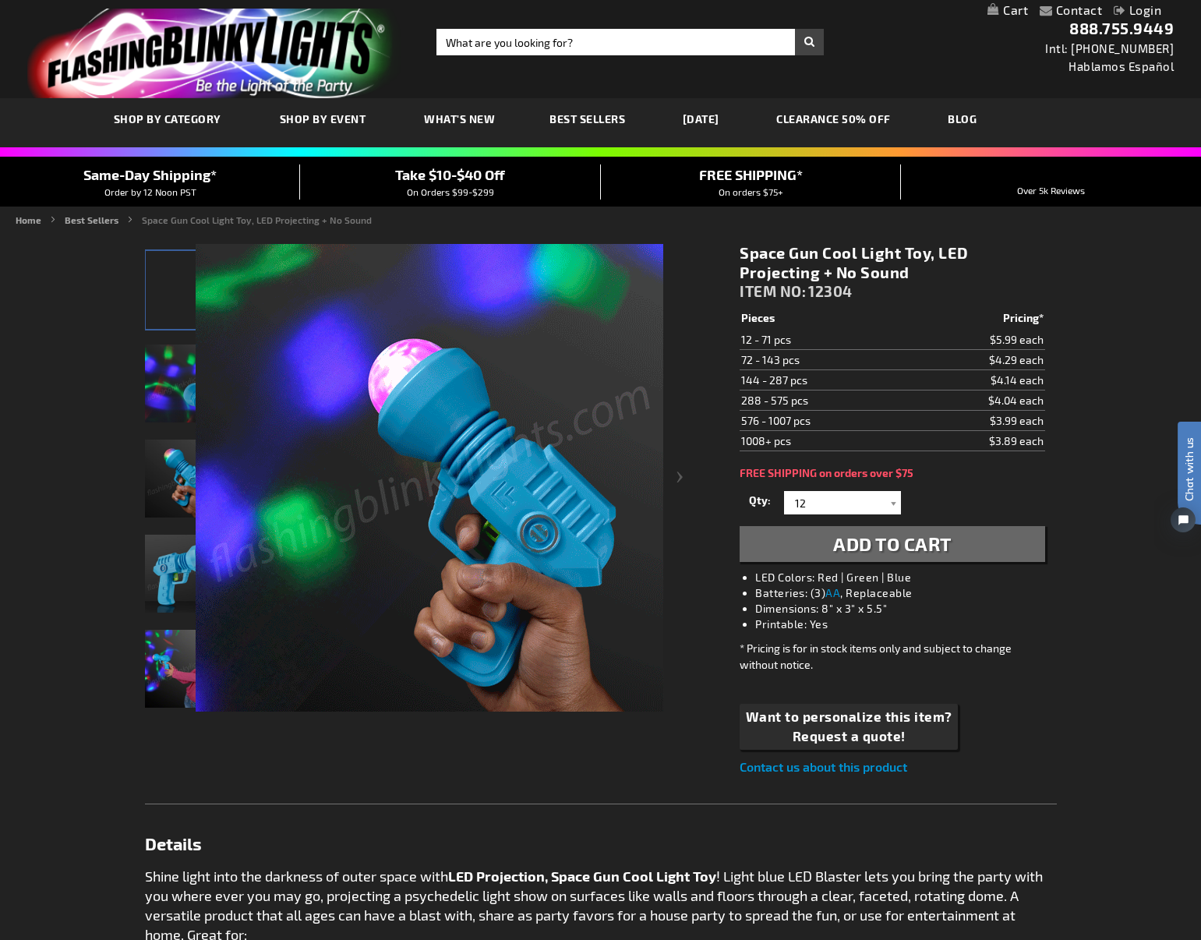
click at [174, 377] on div "Checkout as a new customer Creating an account has many benefits: See order and…" at bounding box center [601, 871] width 912 height 1280
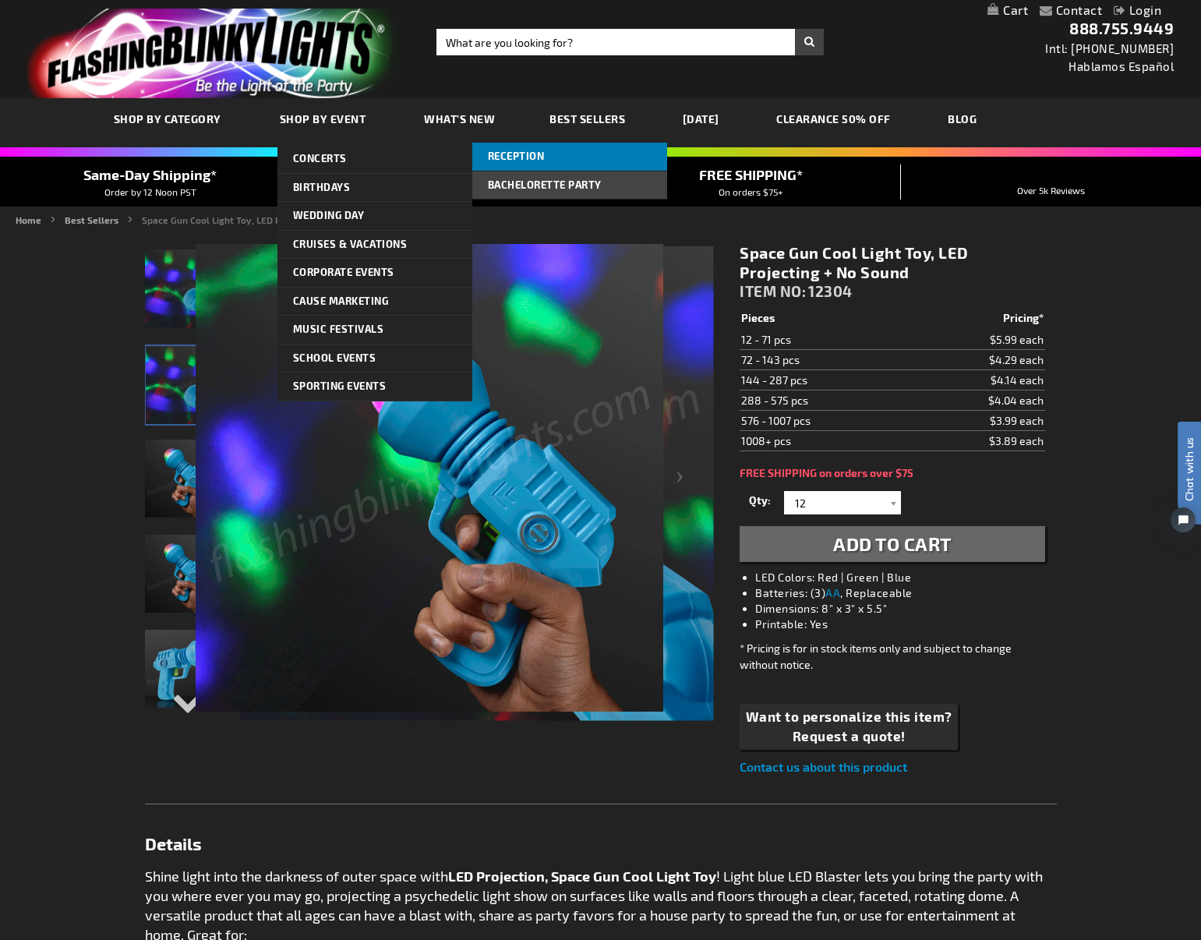
click at [541, 157] on span "Reception" at bounding box center [516, 156] width 57 height 12
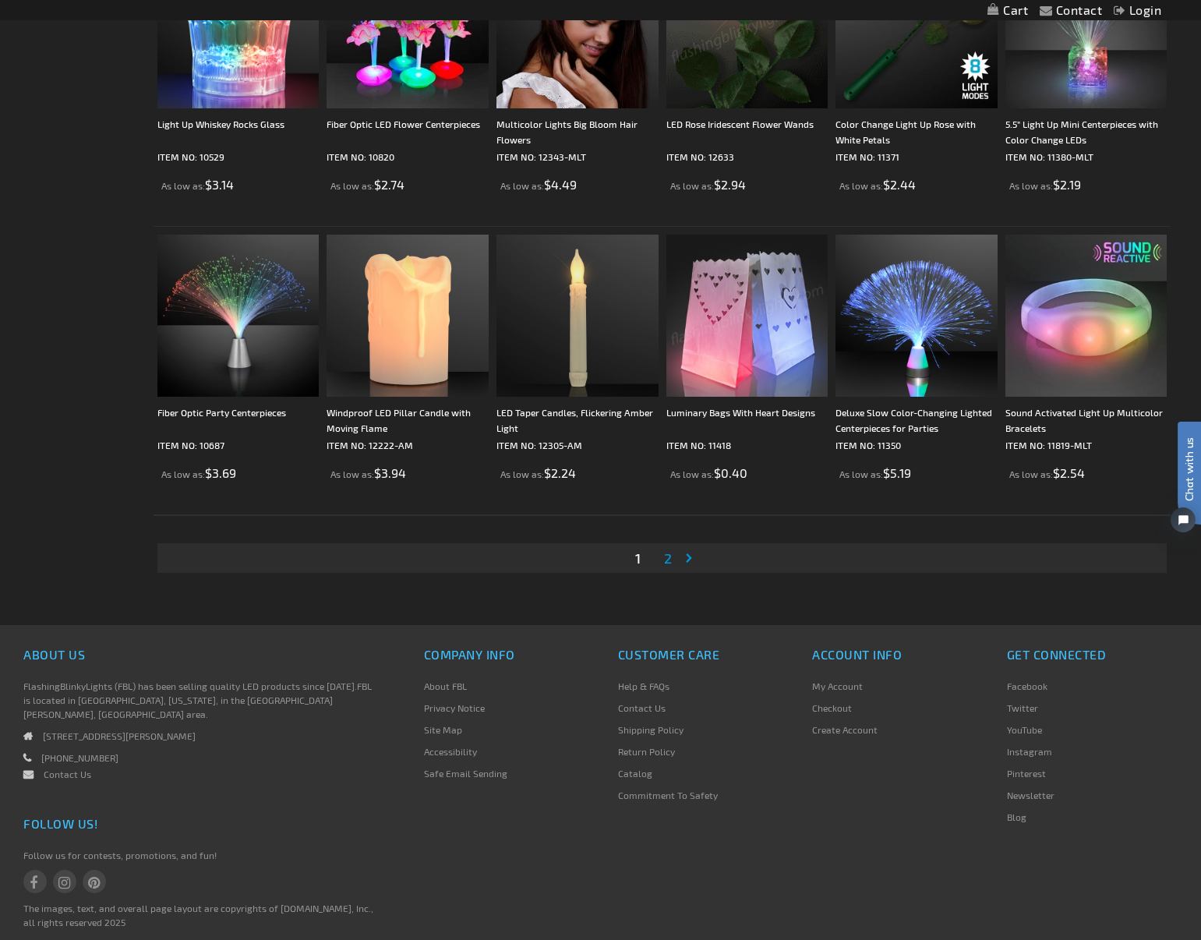
scroll to position [2699, 0]
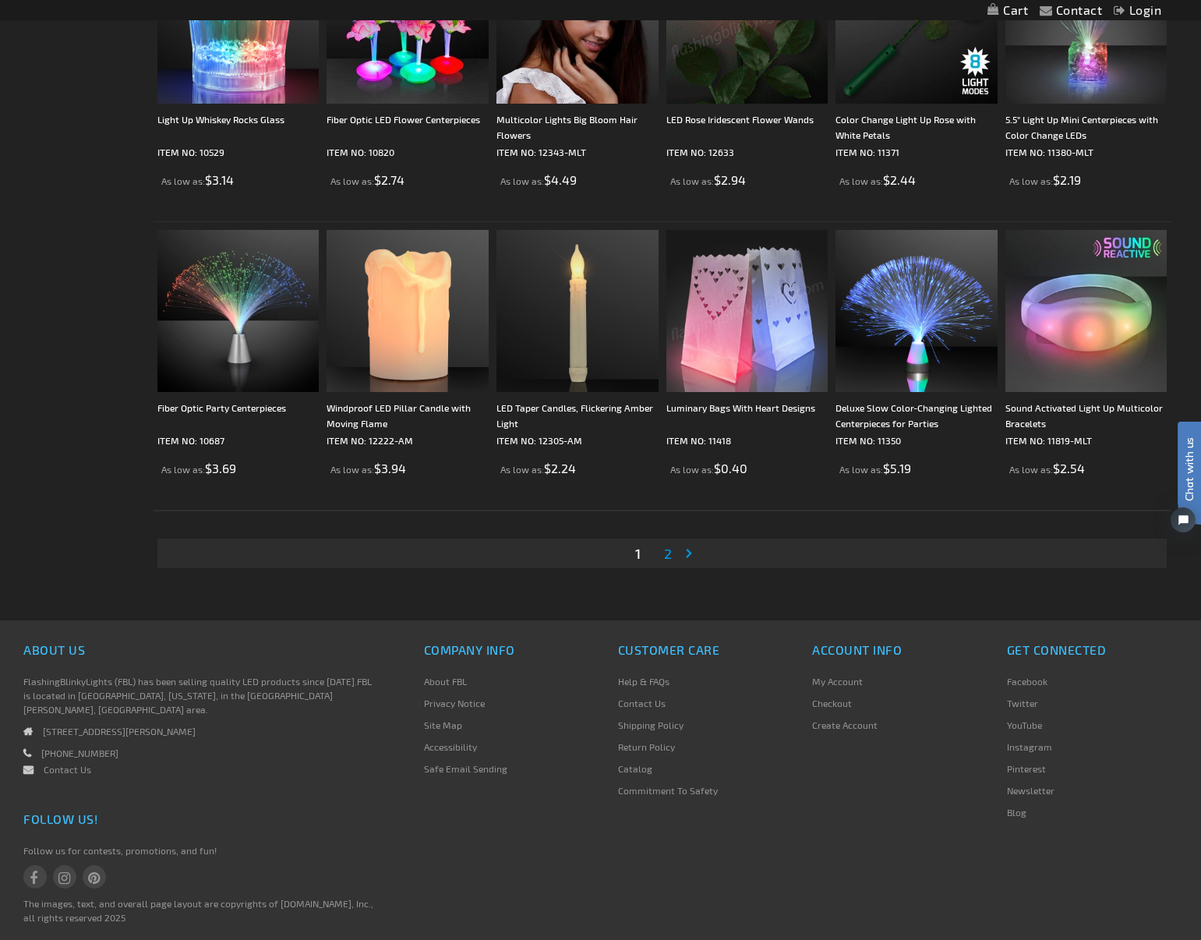
click at [673, 552] on link "Page 2" at bounding box center [668, 553] width 14 height 23
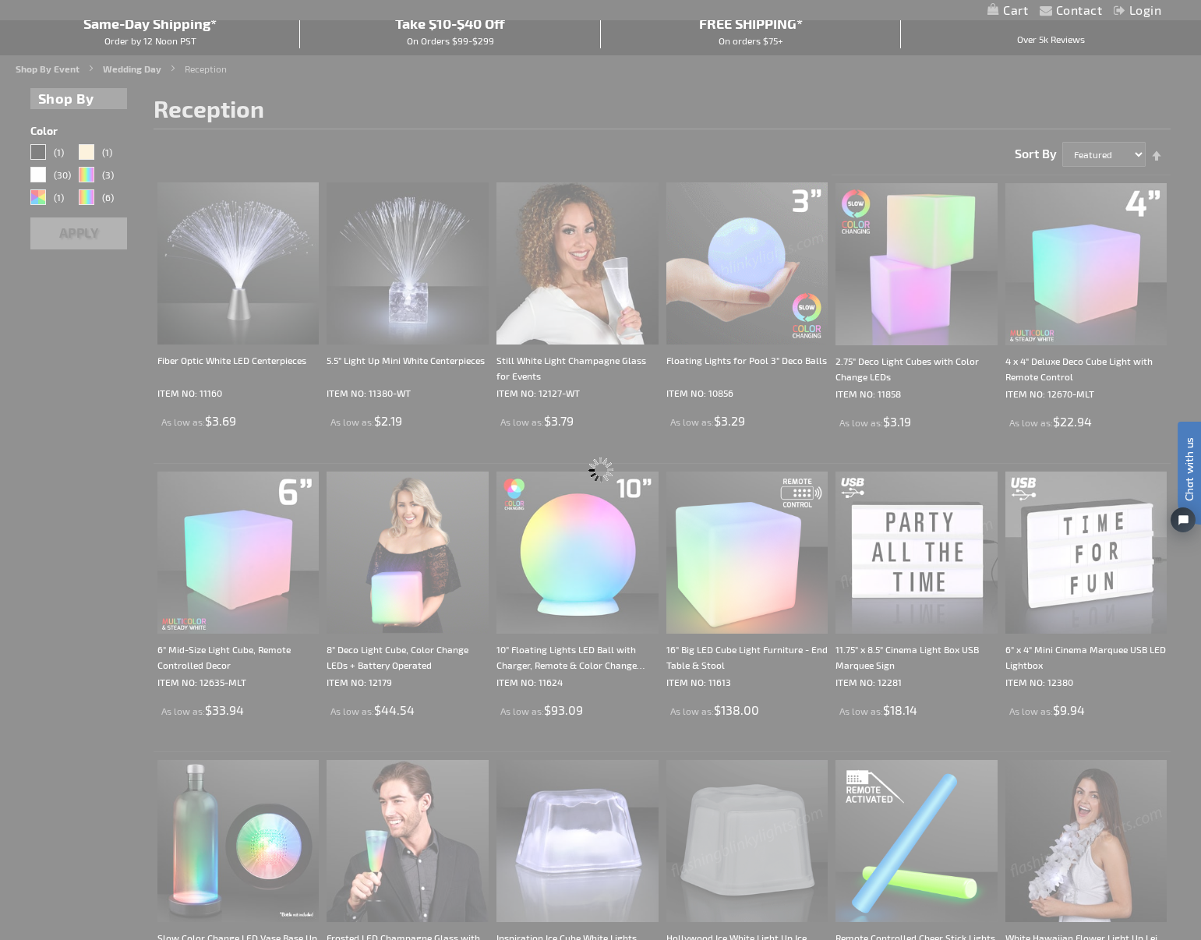
scroll to position [0, 0]
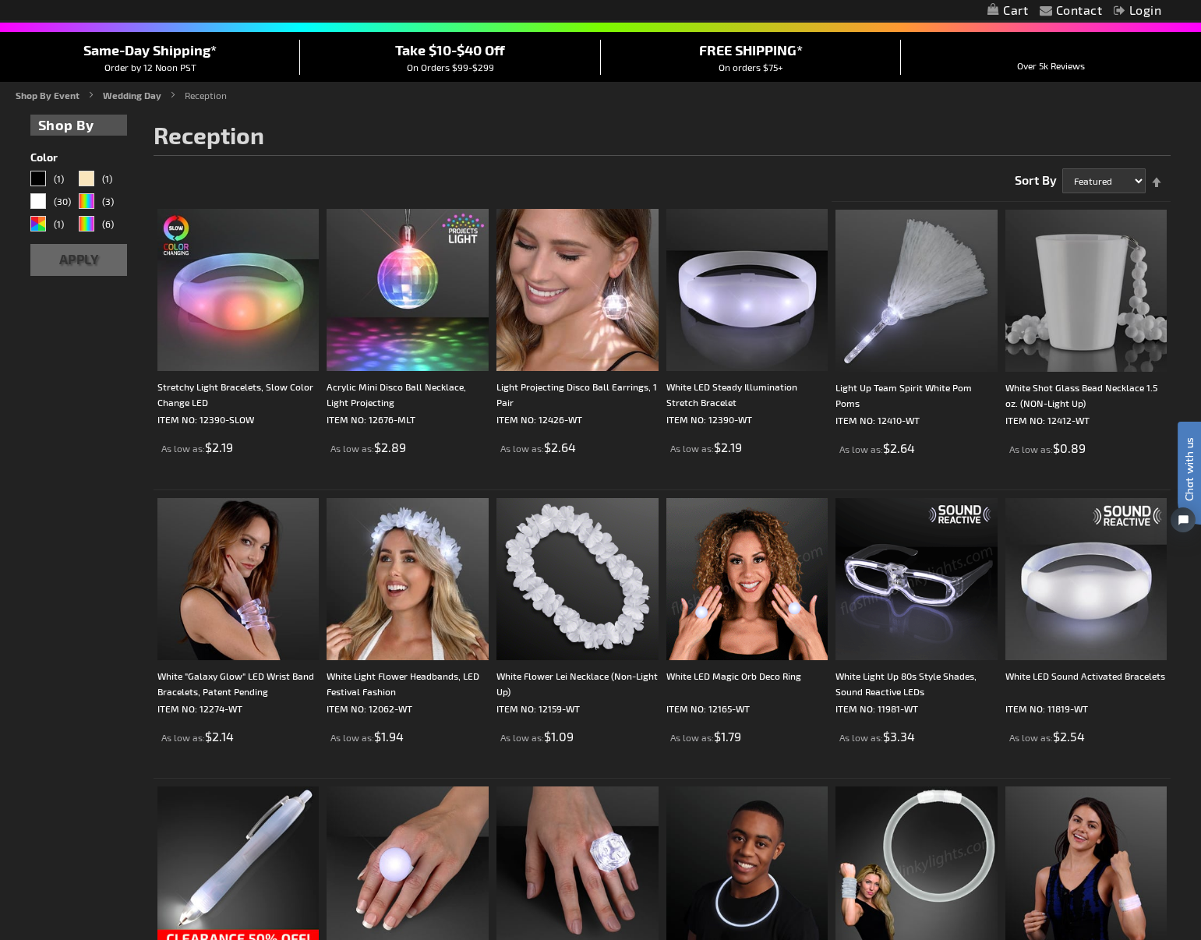
scroll to position [127, 0]
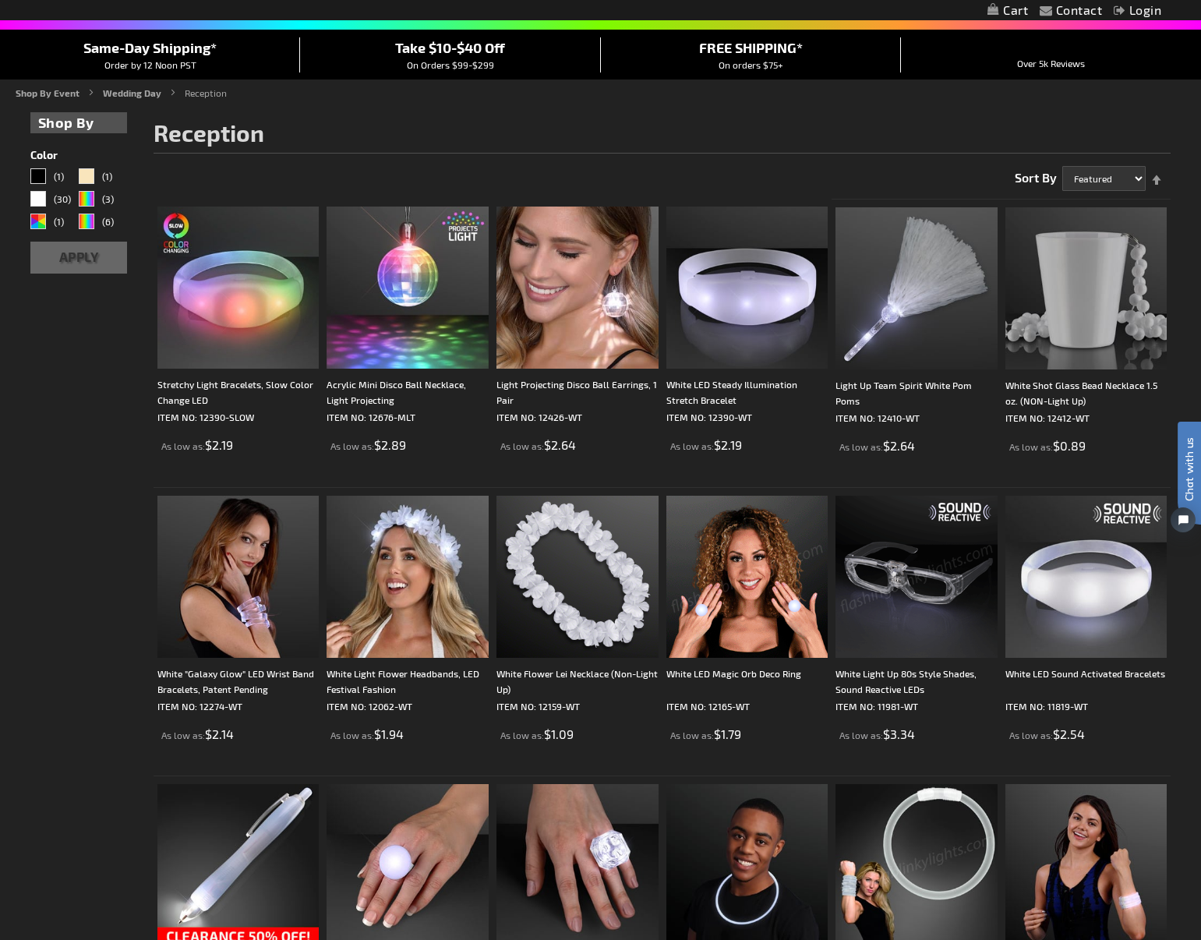
click at [766, 610] on img at bounding box center [747, 577] width 162 height 162
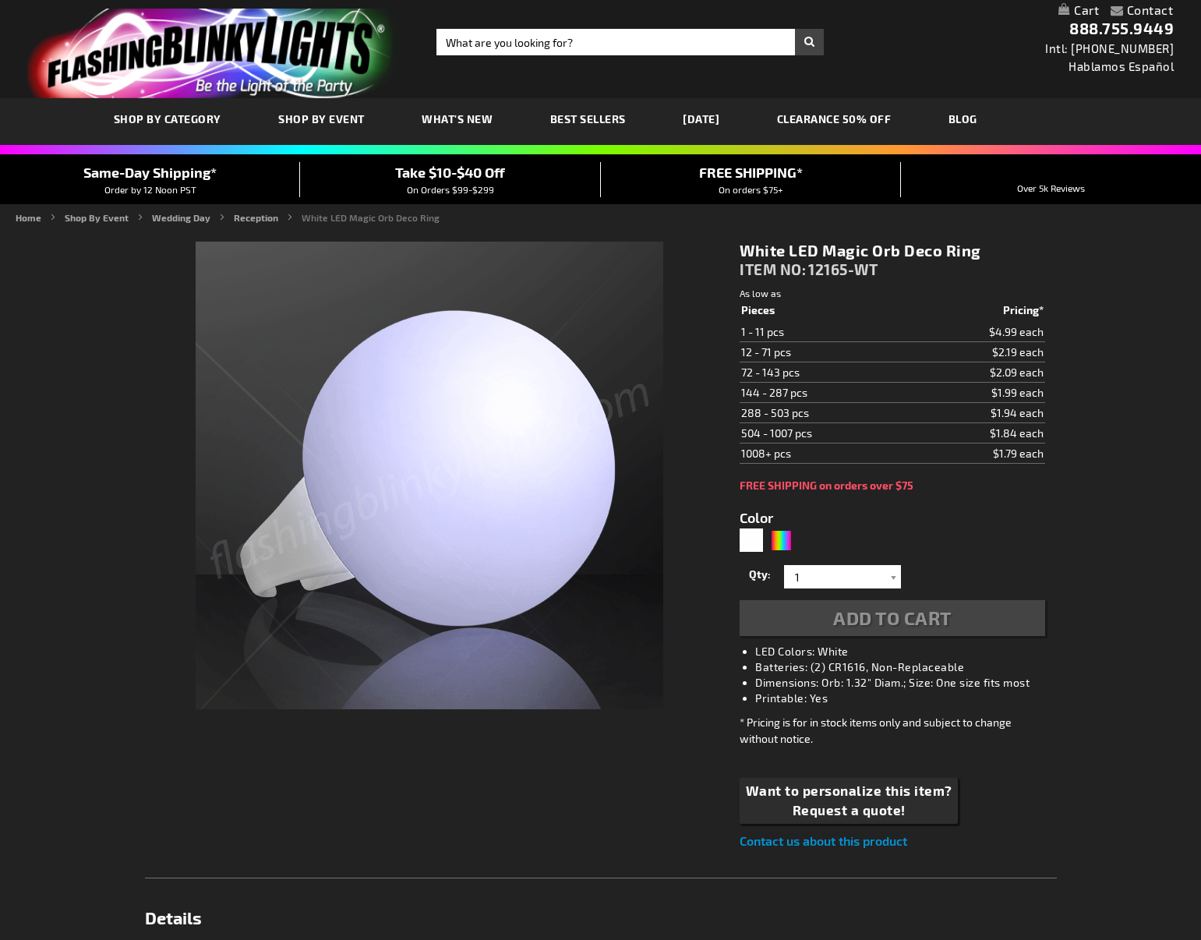
type input "5646"
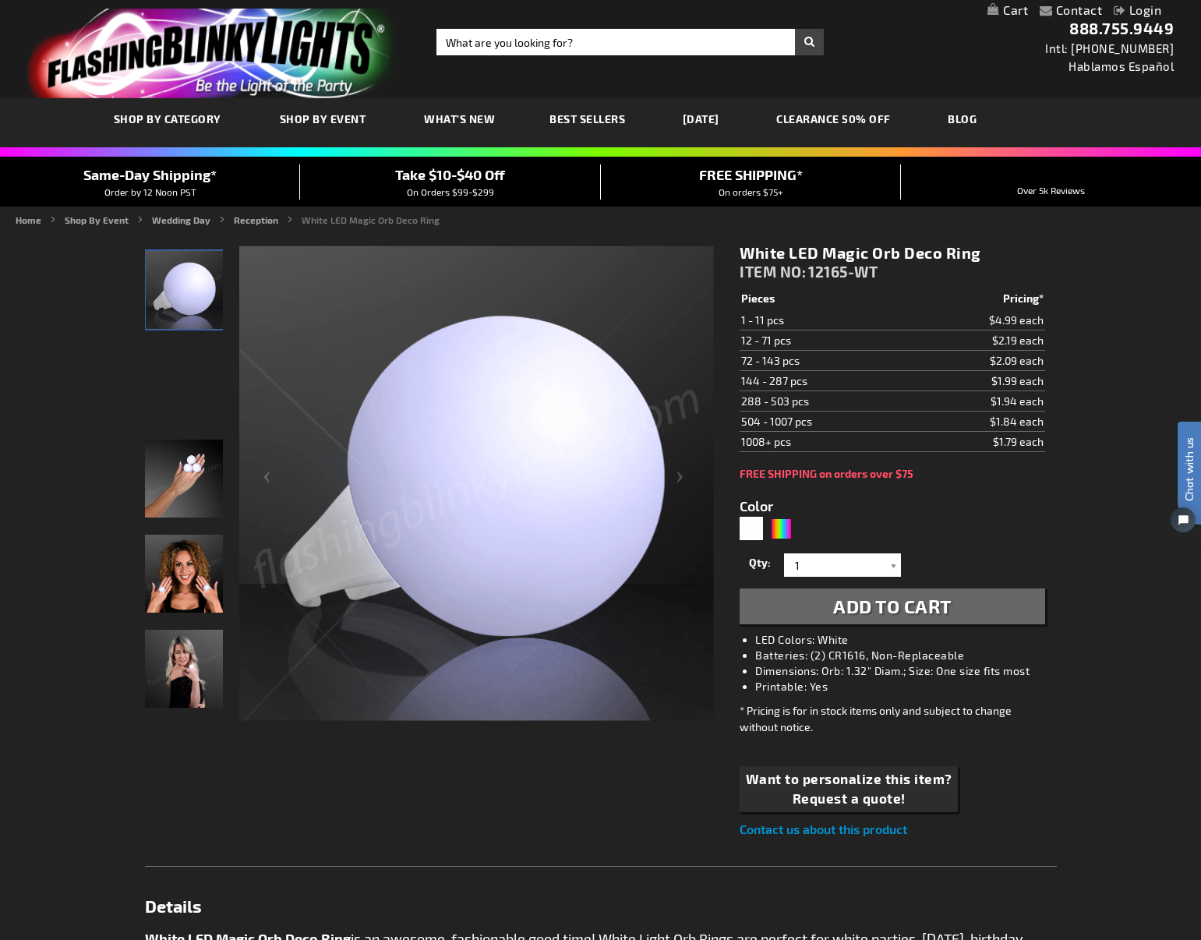
click at [185, 588] on img "Female displaying White LED Deco Ball Ring" at bounding box center [184, 574] width 78 height 78
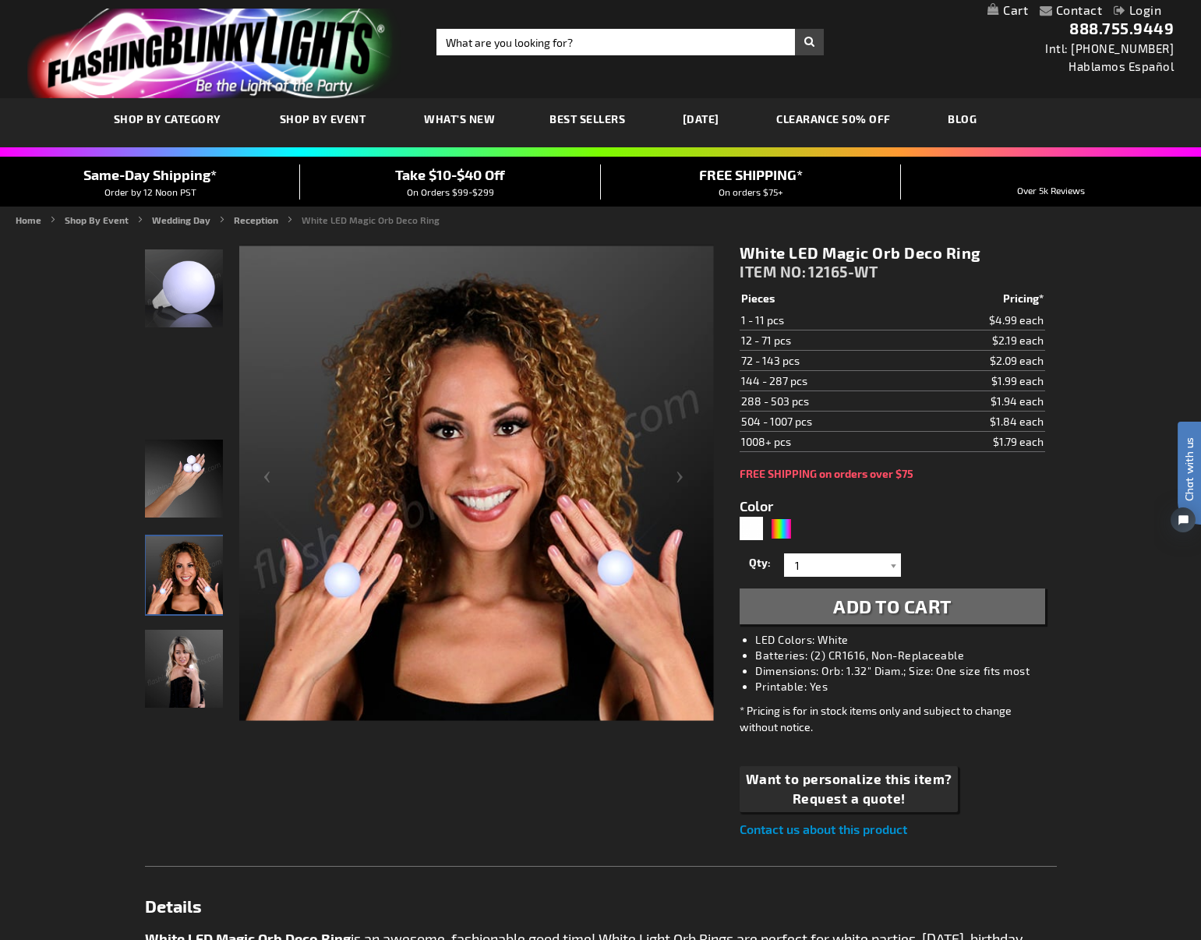
click at [194, 691] on img "Female displaying White LED Deco Ball Ring" at bounding box center [184, 669] width 78 height 78
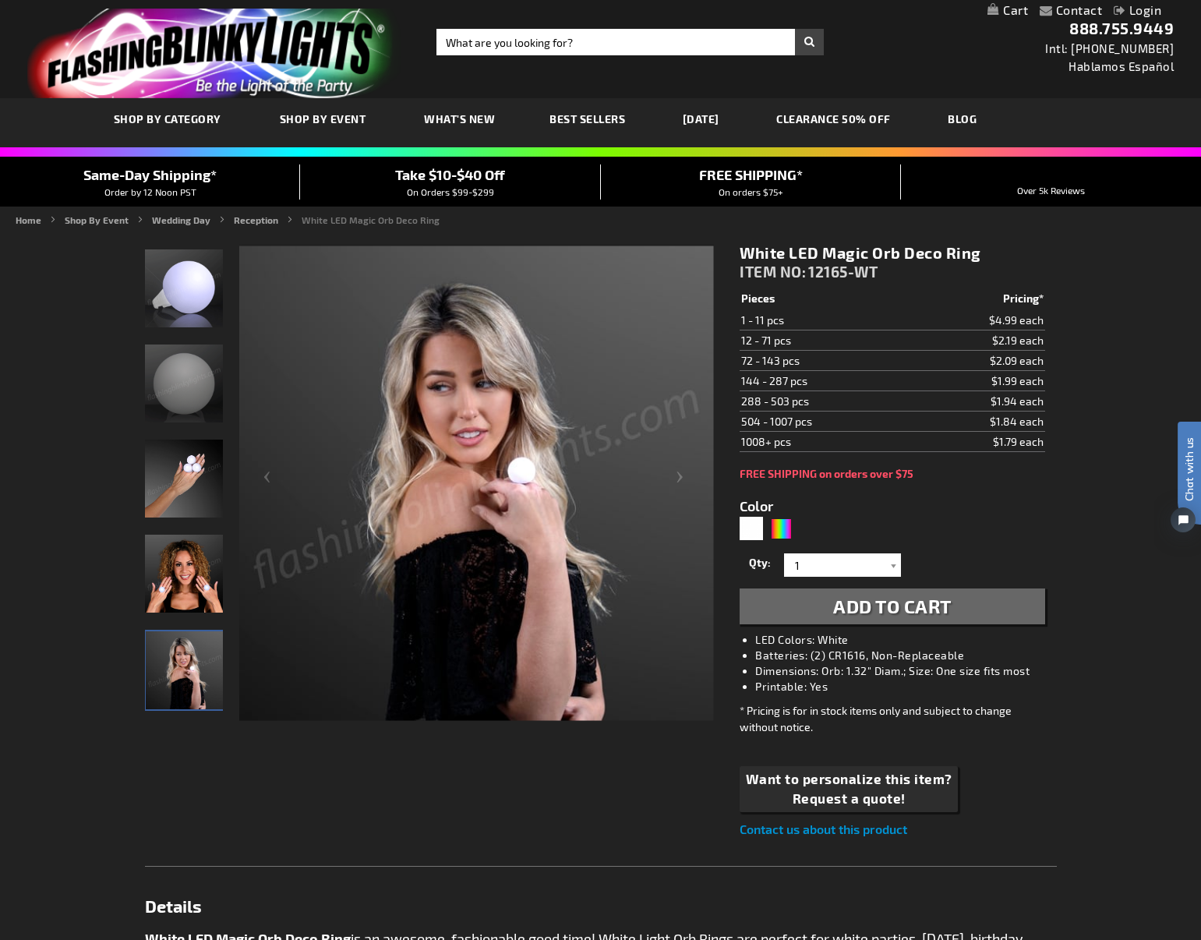
click at [185, 594] on img "Female displaying White LED Deco Ball Ring" at bounding box center [184, 574] width 78 height 78
